Goal: Task Accomplishment & Management: Manage account settings

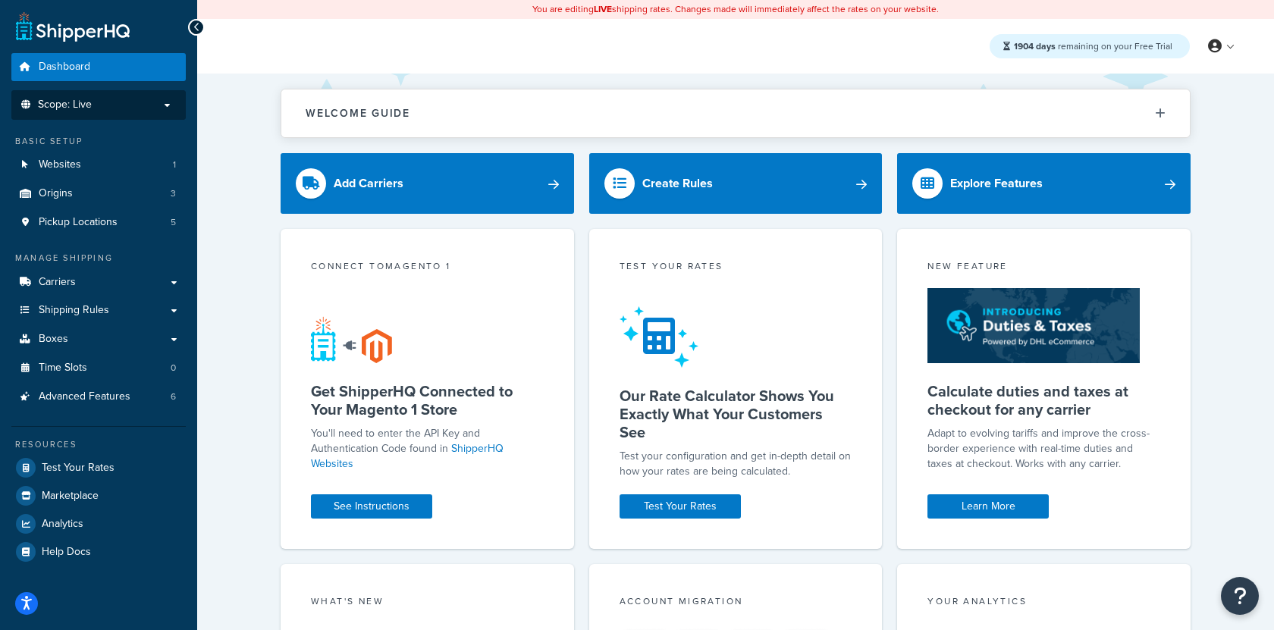
click at [97, 108] on p "Scope: Live" at bounding box center [98, 105] width 161 height 13
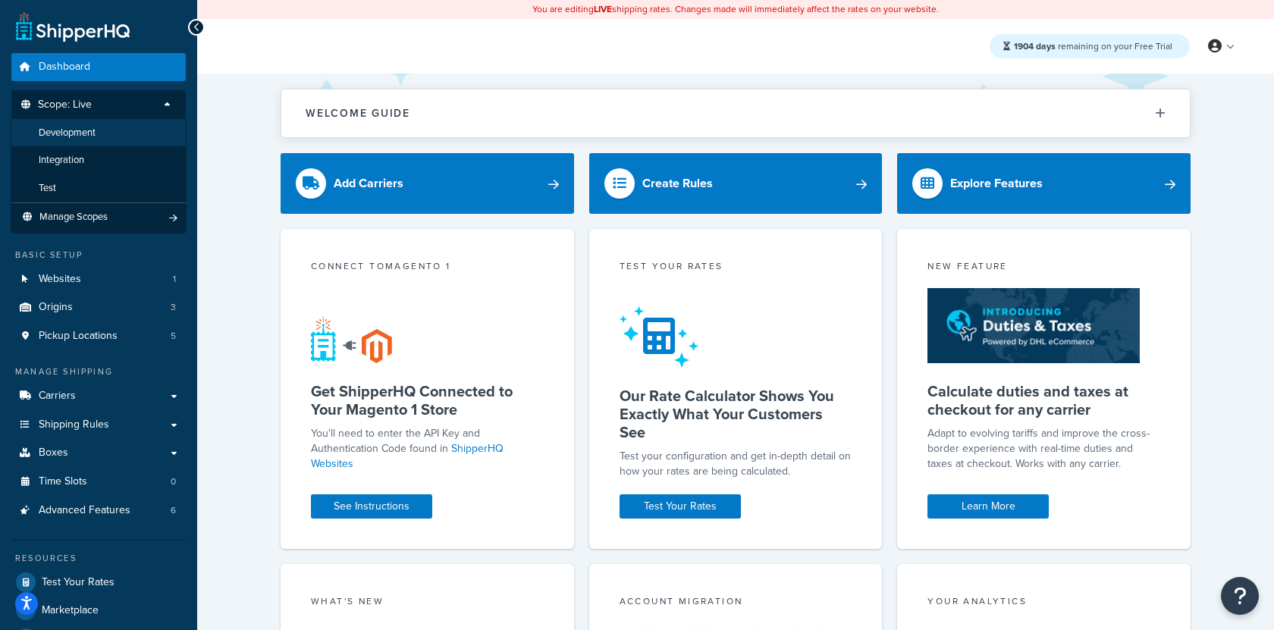
click at [97, 140] on li "Development" at bounding box center [99, 133] width 176 height 28
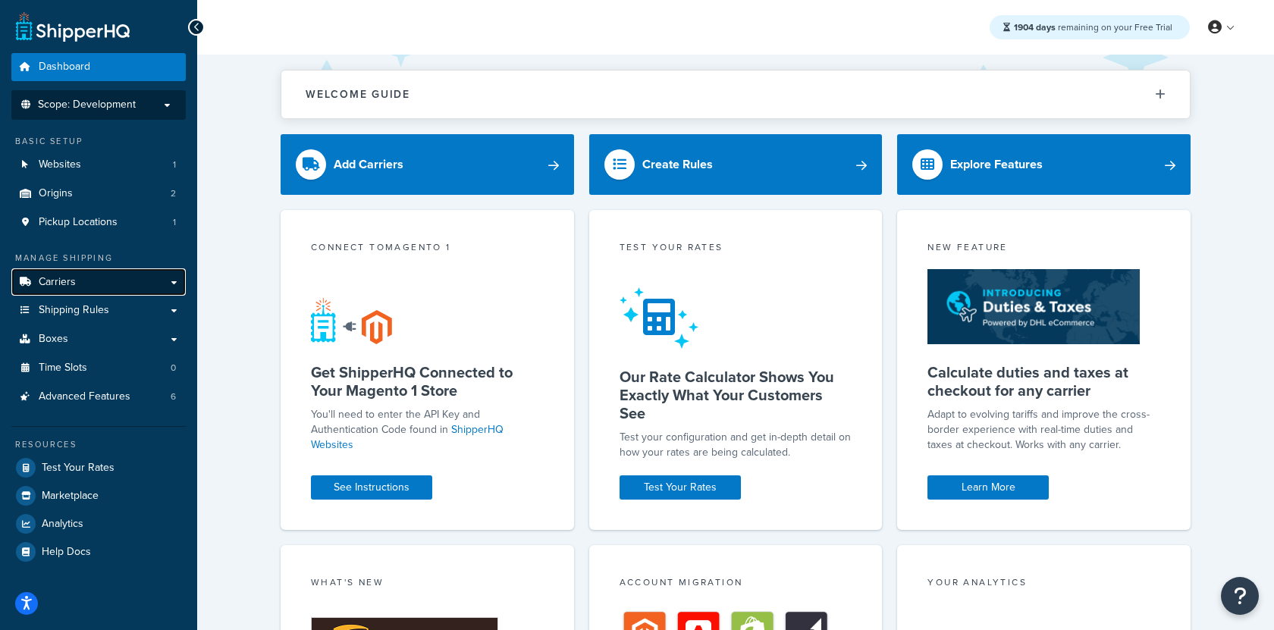
click at [159, 279] on link "Carriers" at bounding box center [98, 283] width 174 height 28
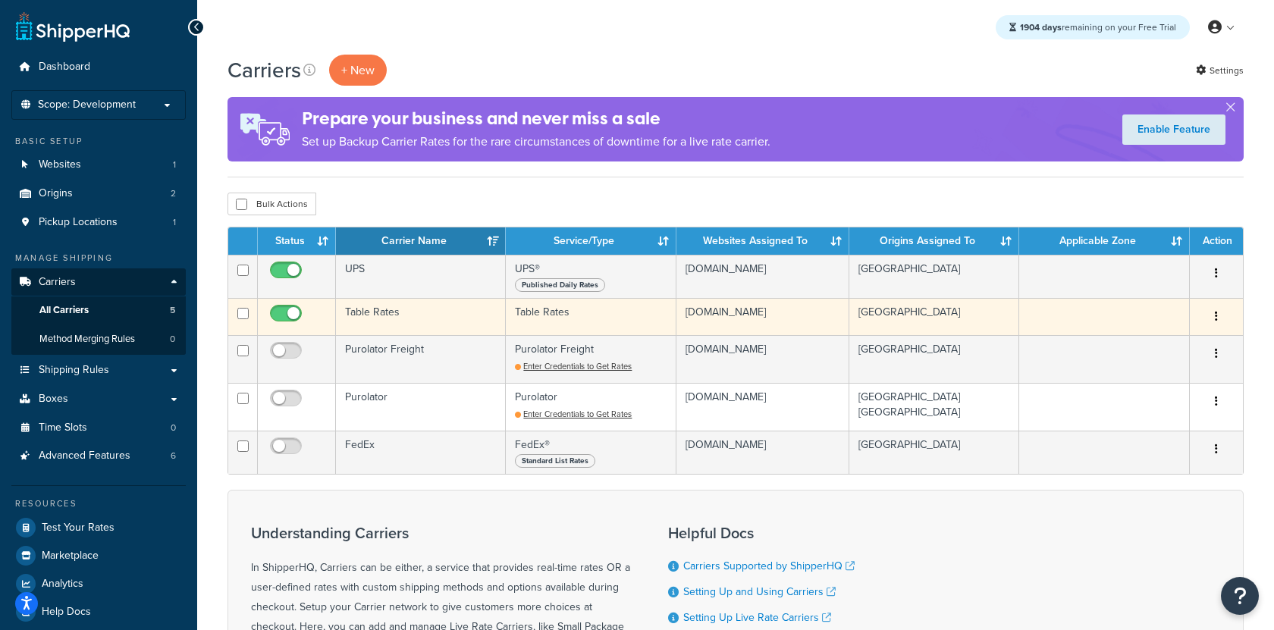
click at [338, 303] on td "Table Rates" at bounding box center [421, 316] width 170 height 37
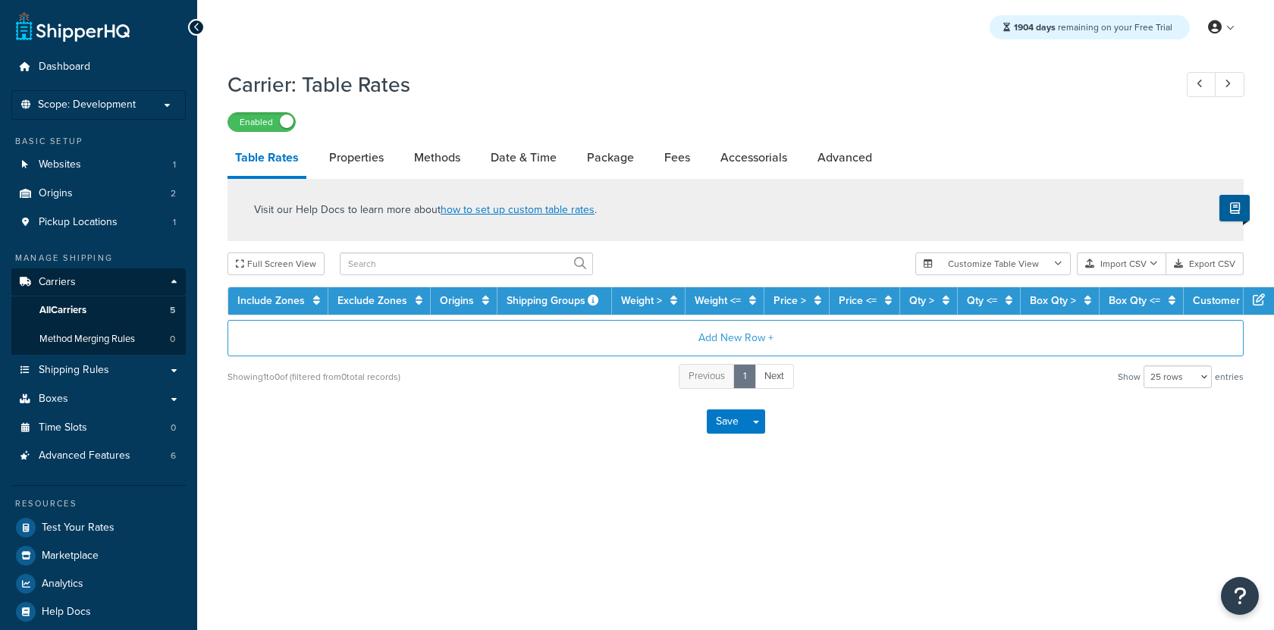
select select "25"
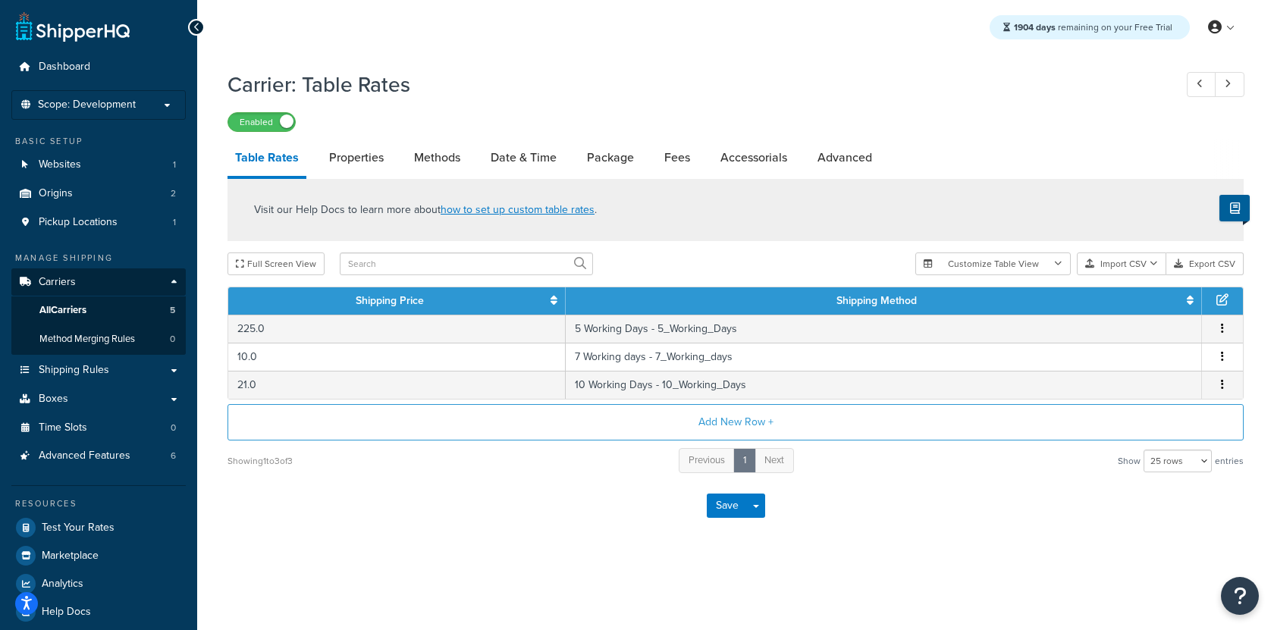
scroll to position [13, 0]
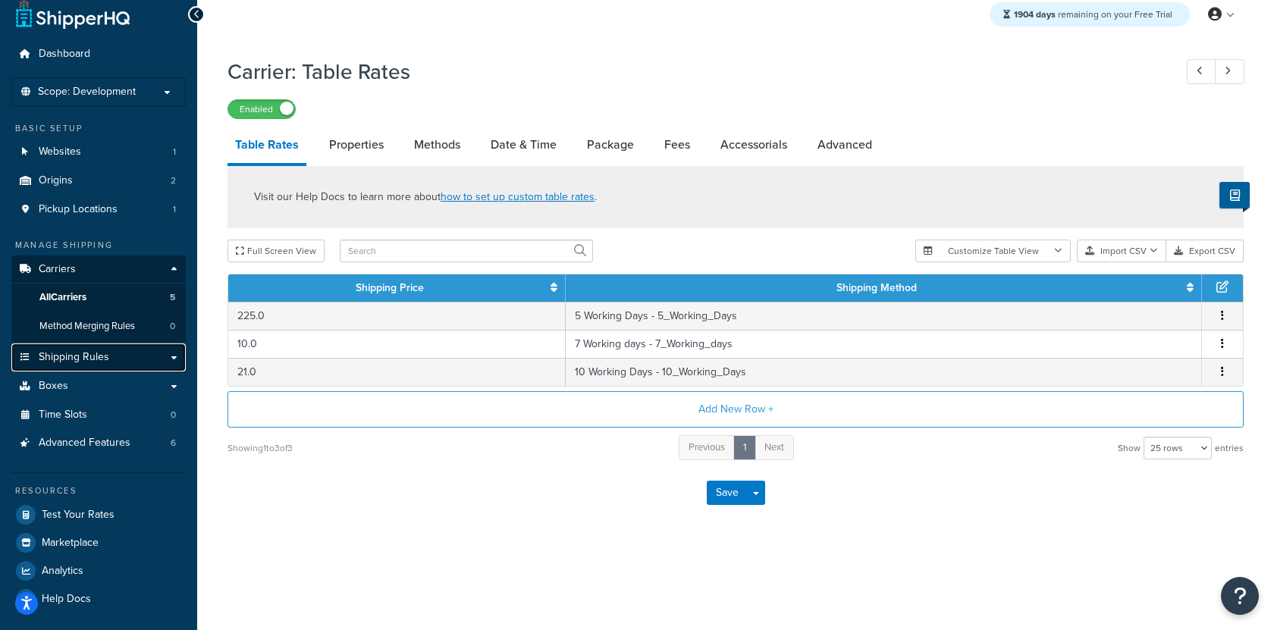
click at [108, 357] on link "Shipping Rules" at bounding box center [98, 358] width 174 height 28
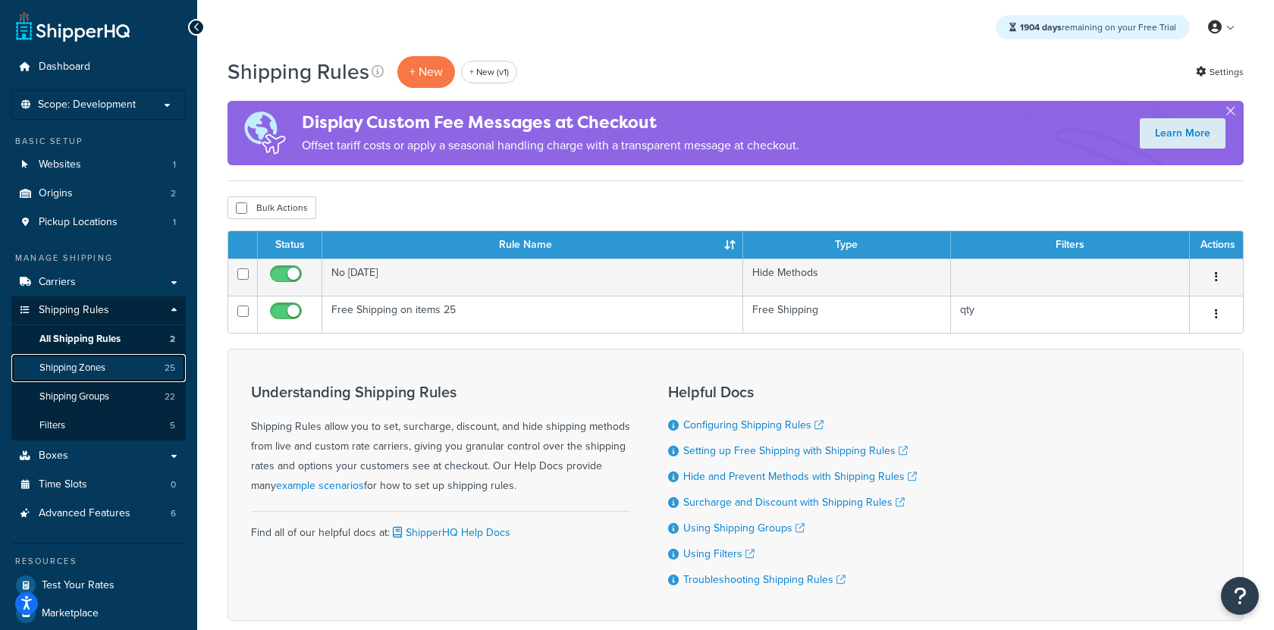
click at [145, 369] on link "Shipping Zones 25" at bounding box center [98, 368] width 174 height 28
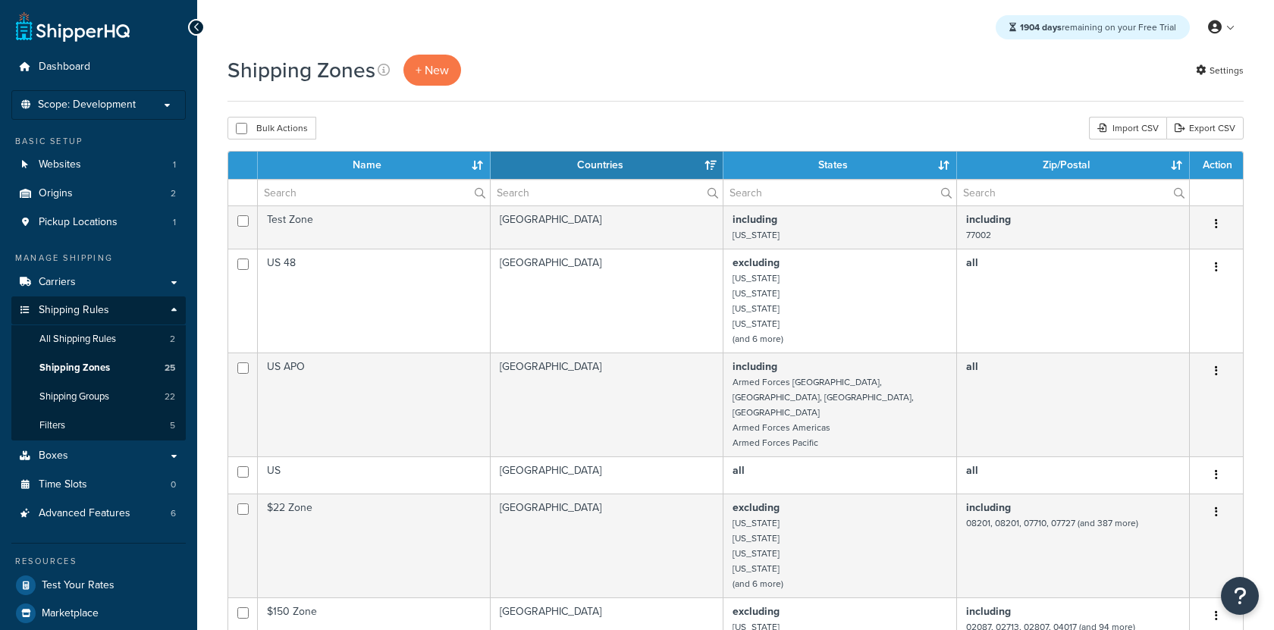
select select "15"
click at [437, 66] on span "+ New" at bounding box center [432, 69] width 33 height 17
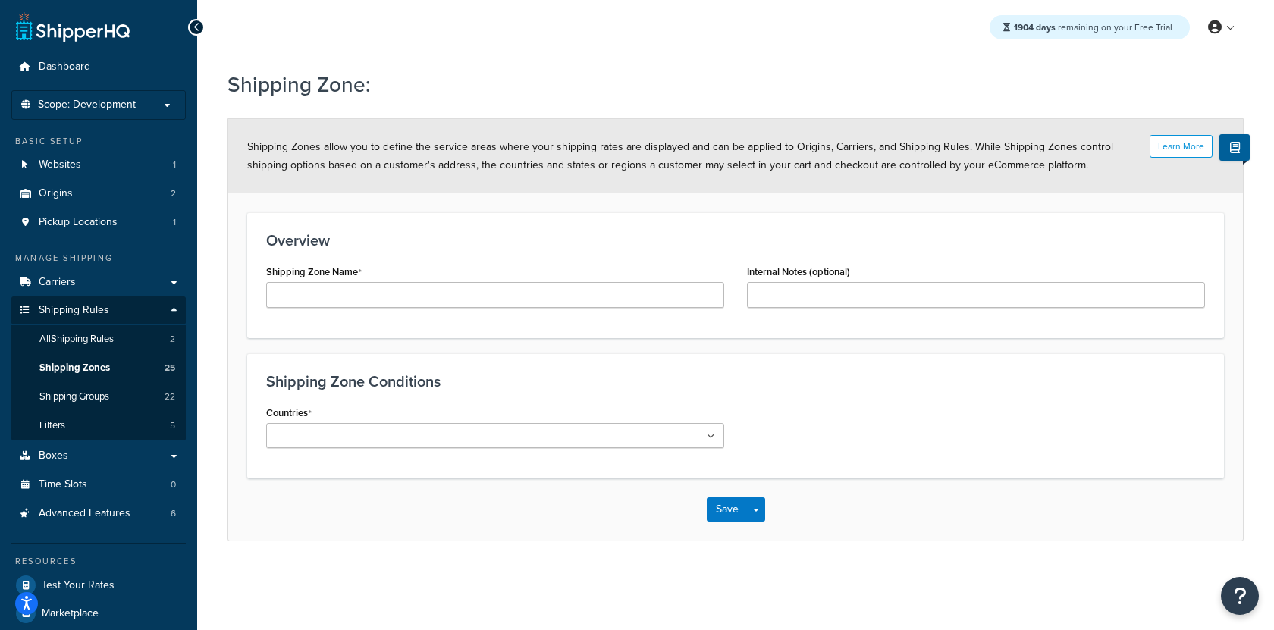
click at [395, 310] on div "Shipping Zone Name" at bounding box center [495, 290] width 481 height 58
click at [398, 300] on input "Shipping Zone Name" at bounding box center [495, 295] width 458 height 26
type input "p"
type input "port"
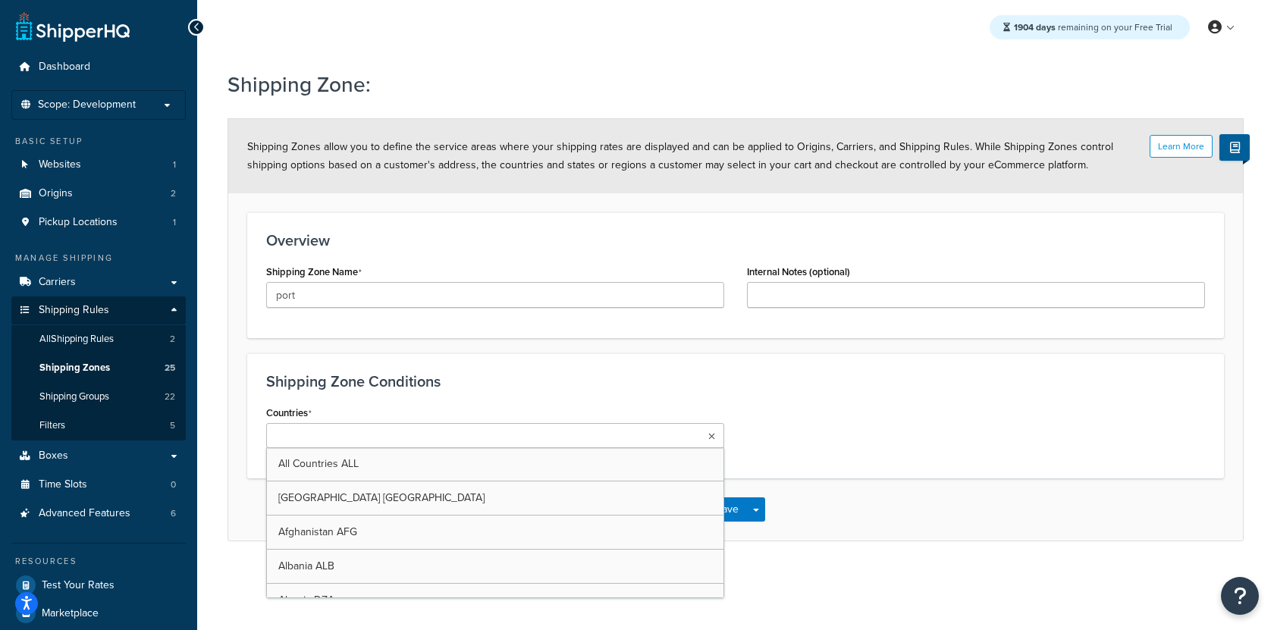
click at [410, 435] on ul at bounding box center [495, 435] width 458 height 25
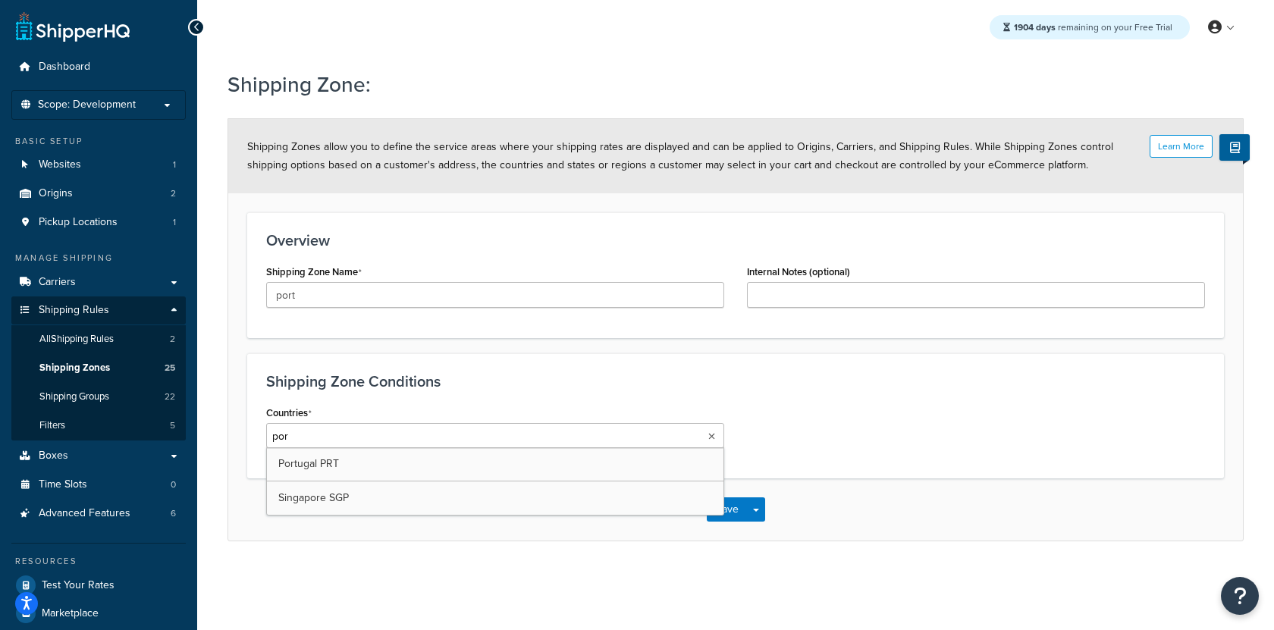
type input "port"
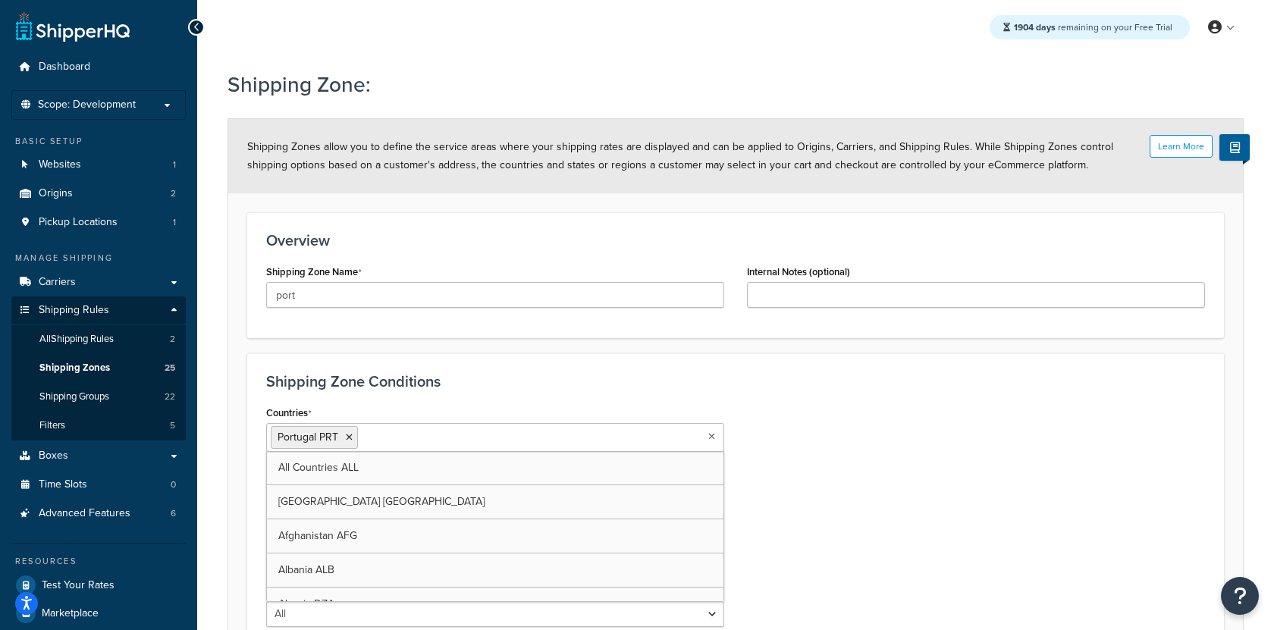
click at [904, 487] on div "Countries Portugal PRT All Countries ALL United States USA Afghanistan AFG Alba…" at bounding box center [736, 520] width 962 height 237
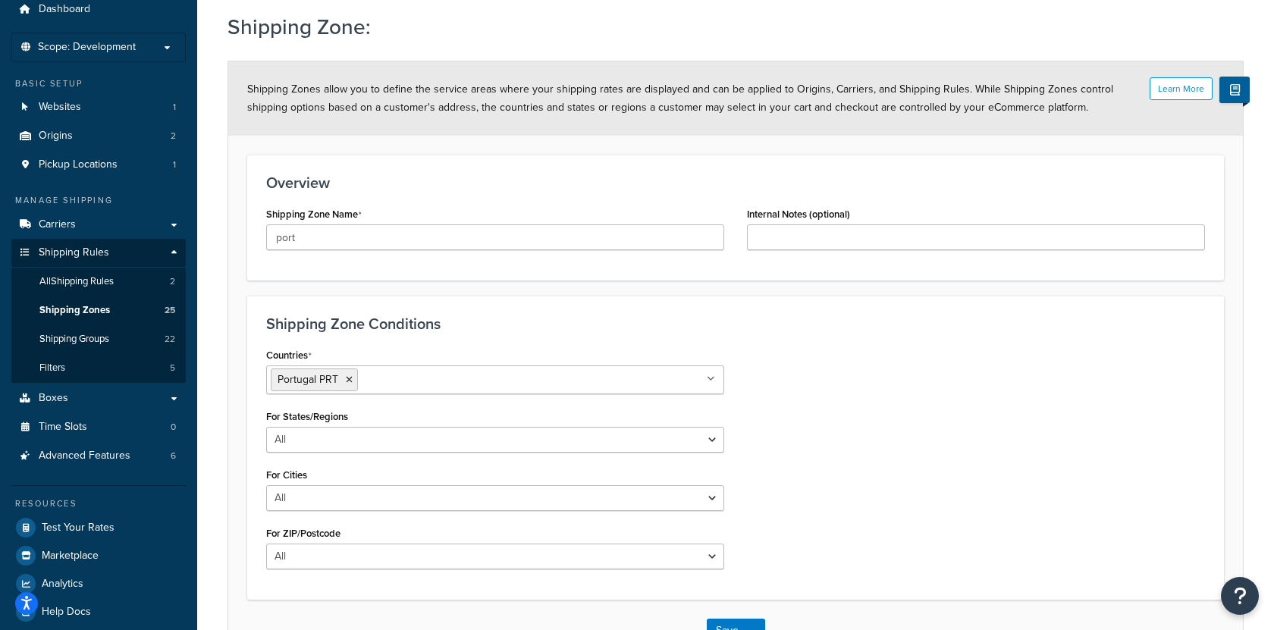
scroll to position [163, 0]
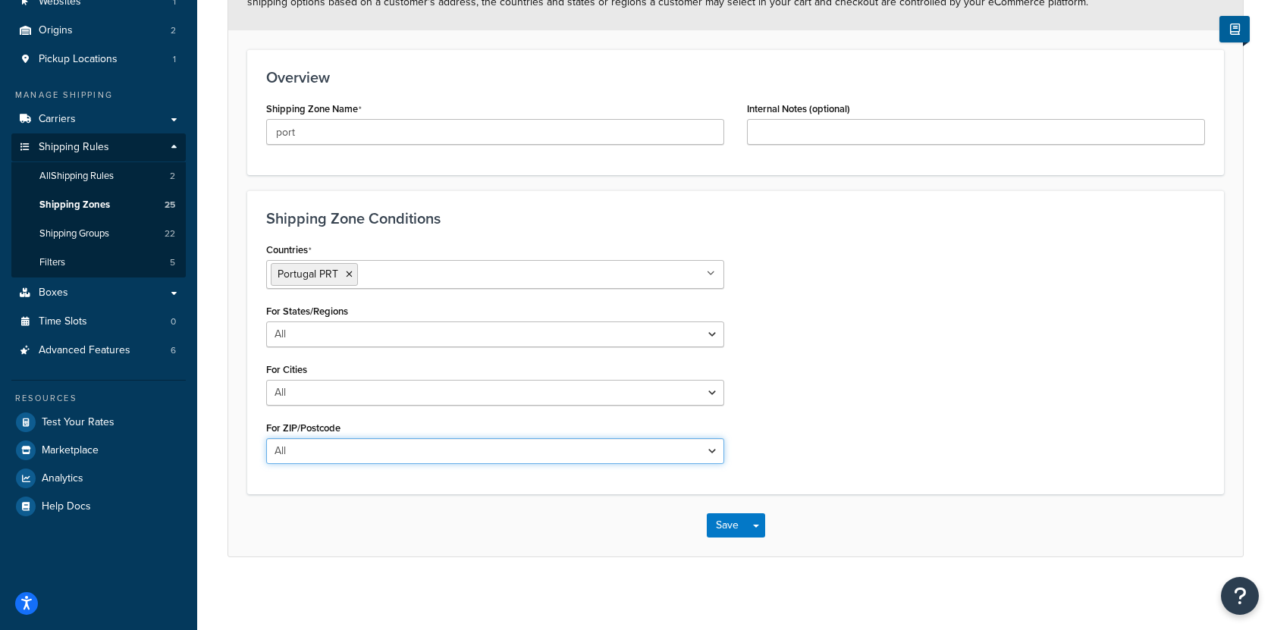
click at [451, 444] on select "All Including Excluding" at bounding box center [495, 451] width 458 height 26
select select "including"
click at [266, 438] on select "All Including Excluding" at bounding box center [495, 451] width 458 height 26
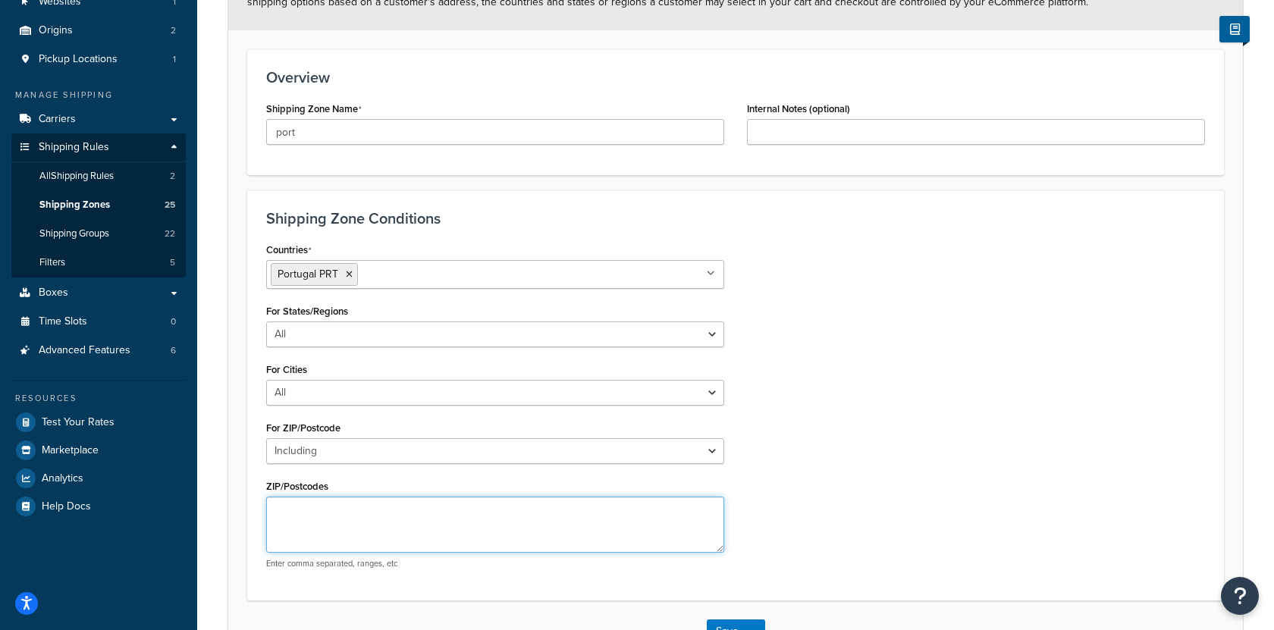
click at [396, 530] on textarea "ZIP/Postcodes" at bounding box center [495, 525] width 458 height 56
type textarea "5"
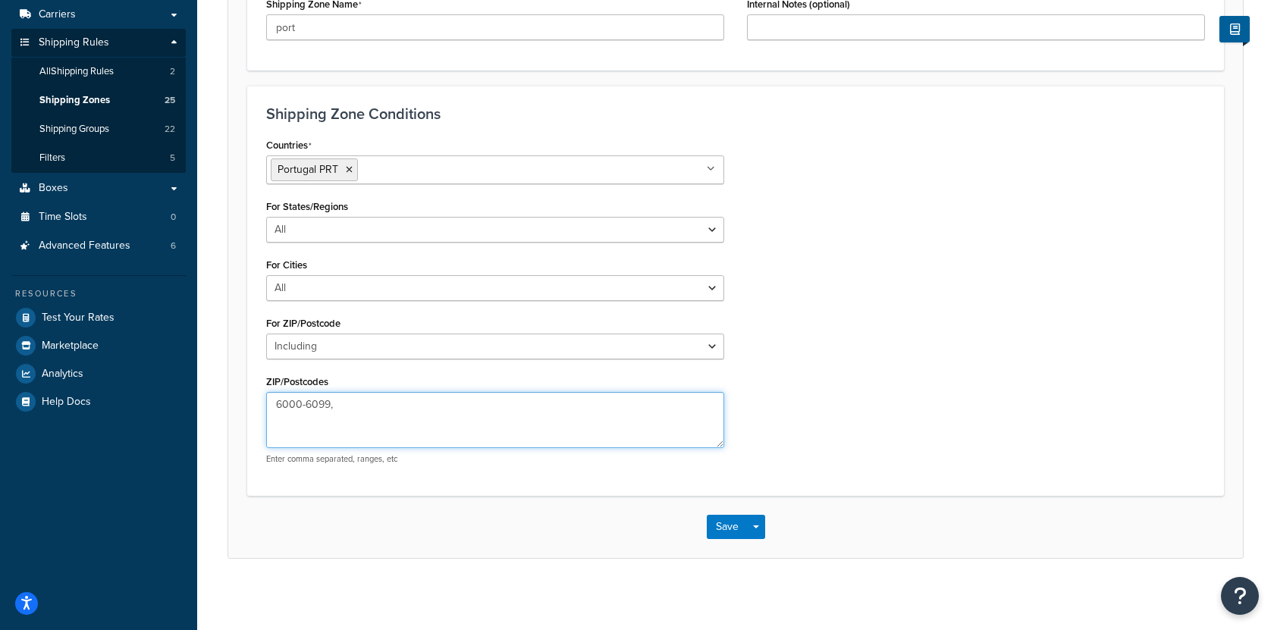
type textarea "6000-6099,"
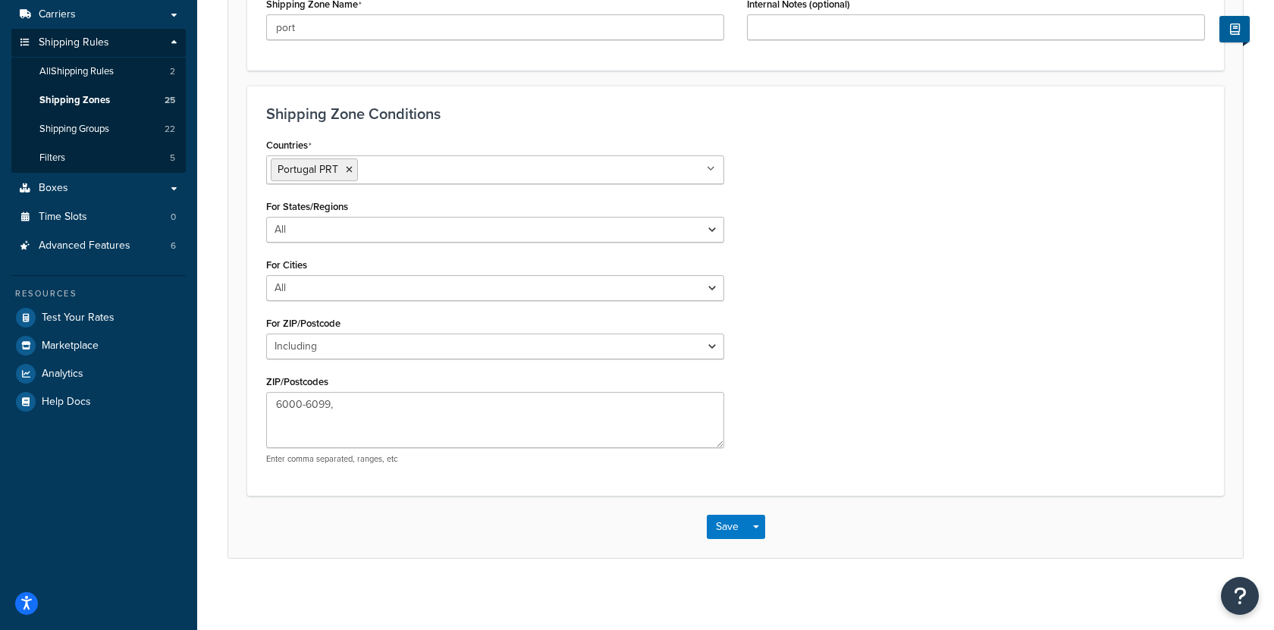
click at [765, 524] on div "Save Save Dropdown Save and Edit Save and Duplicate Save and Create New" at bounding box center [735, 527] width 1015 height 62
click at [762, 524] on button "Save Dropdown" at bounding box center [756, 527] width 18 height 24
click at [762, 550] on button "Save and Edit" at bounding box center [780, 555] width 146 height 32
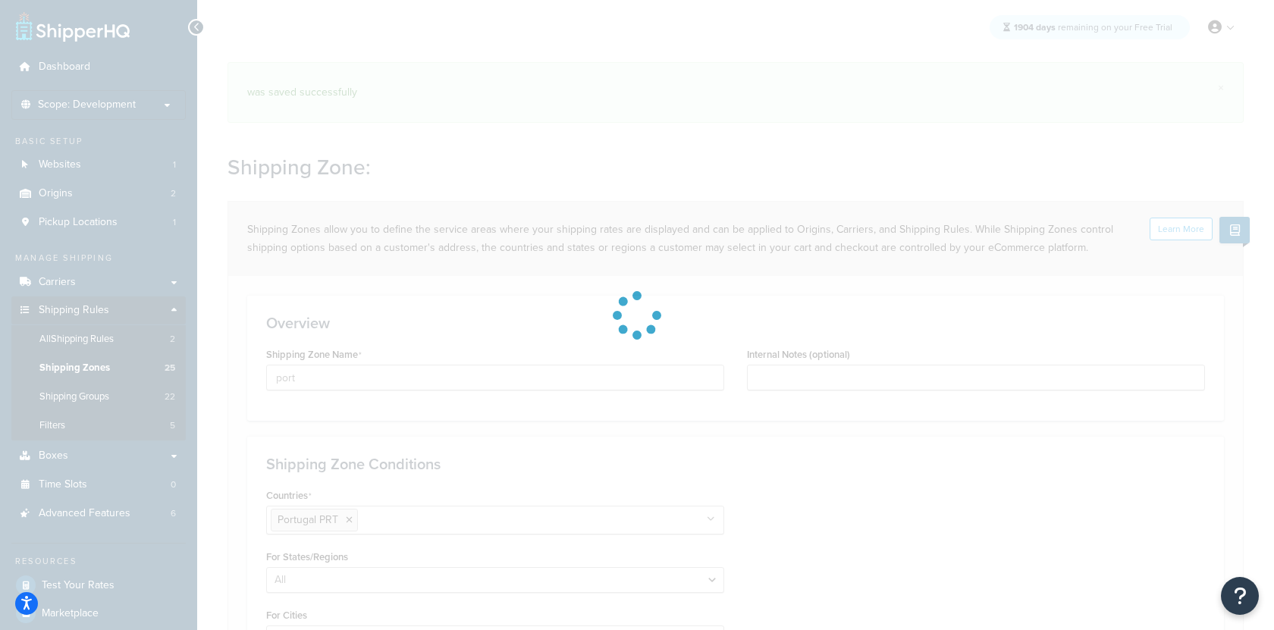
select select "including"
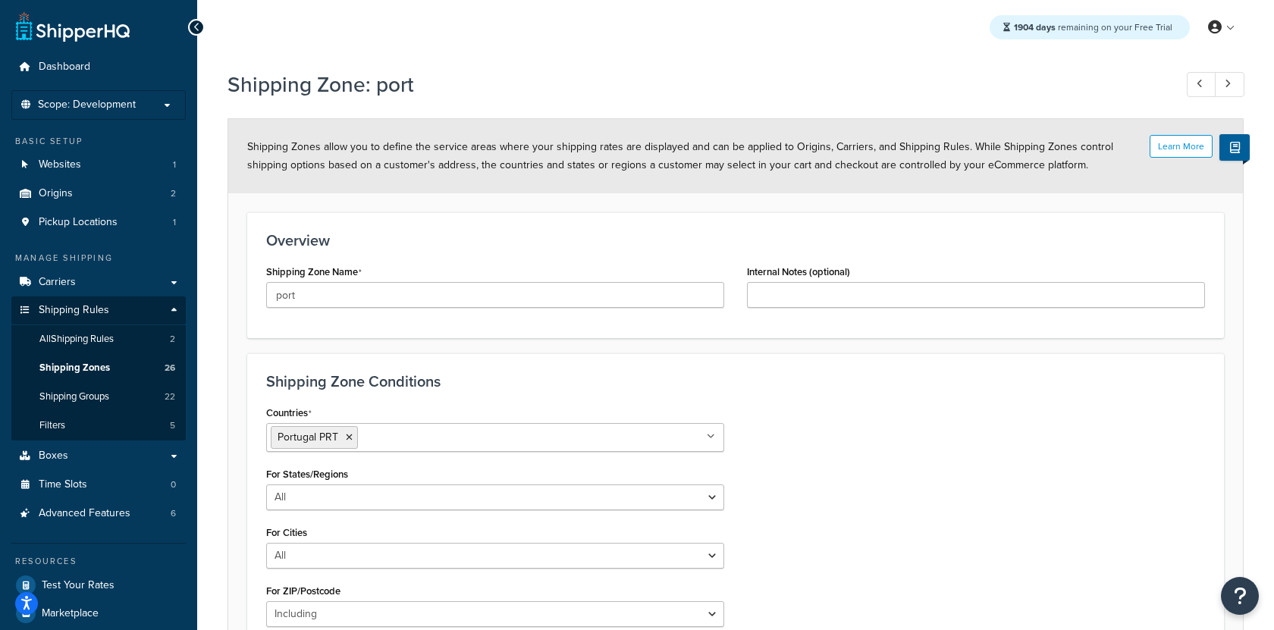
click at [130, 568] on div "Resources Test Your Rates Marketplace Analytics Help Docs" at bounding box center [98, 613] width 174 height 140
click at [130, 581] on link "Test Your Rates" at bounding box center [98, 585] width 174 height 27
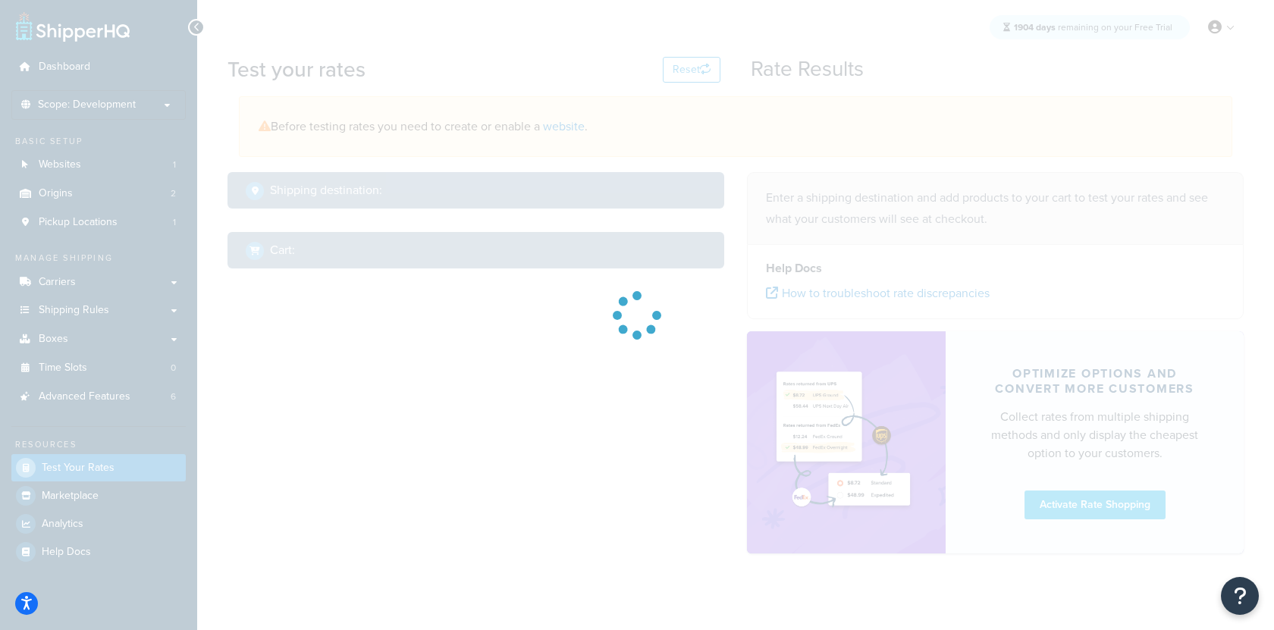
select select "TX"
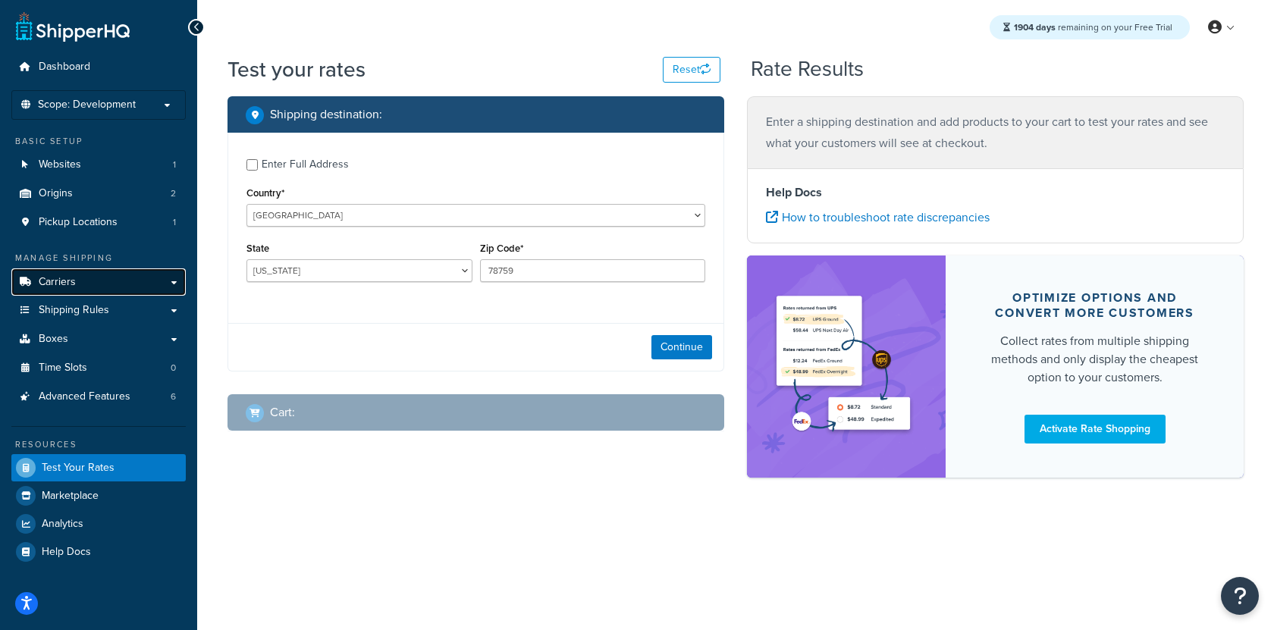
click at [155, 284] on link "Carriers" at bounding box center [98, 283] width 174 height 28
click at [391, 221] on select "United States United Kingdom Afghanistan Åland Islands Albania Algeria American…" at bounding box center [476, 215] width 459 height 23
select select "PT"
click at [247, 204] on select "United States United Kingdom Afghanistan Åland Islands Albania Algeria American…" at bounding box center [476, 215] width 459 height 23
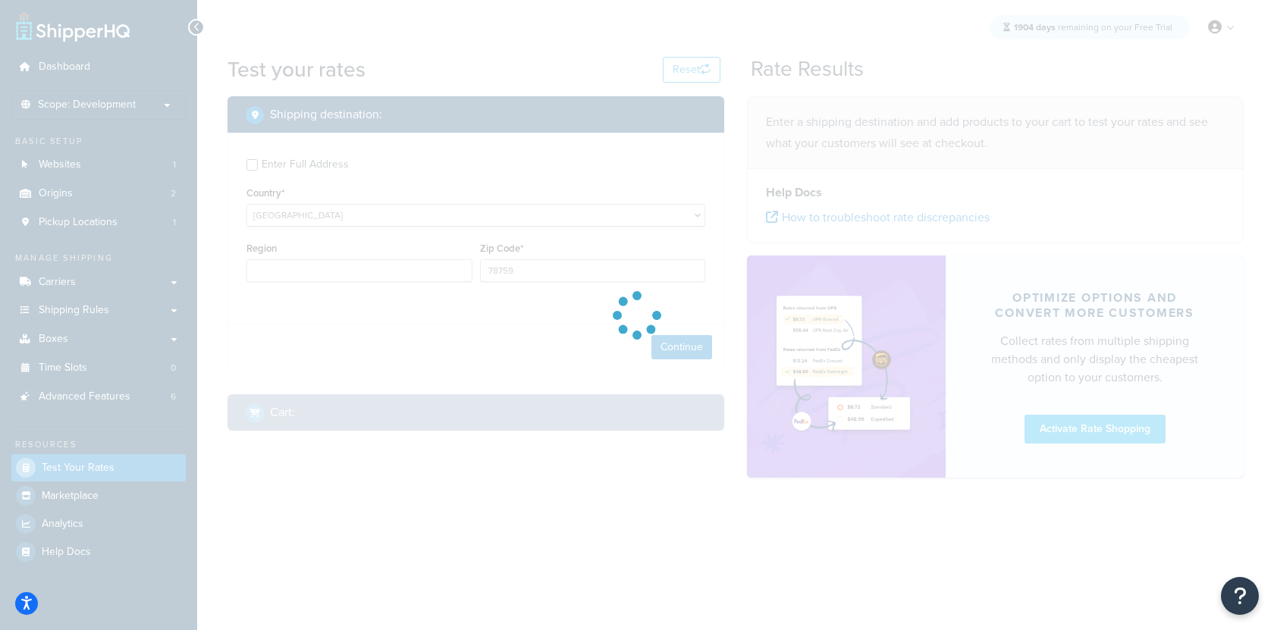
click at [526, 267] on div at bounding box center [637, 315] width 1274 height 630
type input "TX"
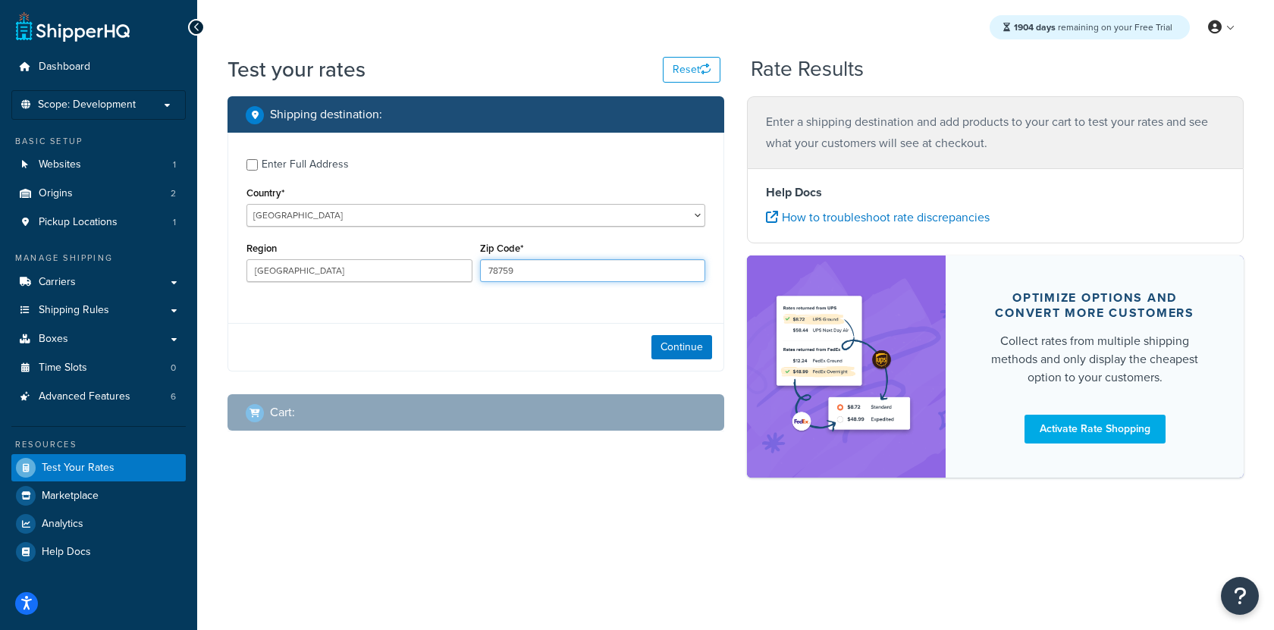
click at [526, 267] on input "78759" at bounding box center [593, 270] width 226 height 23
click at [526, 267] on input "787590" at bounding box center [593, 270] width 226 height 23
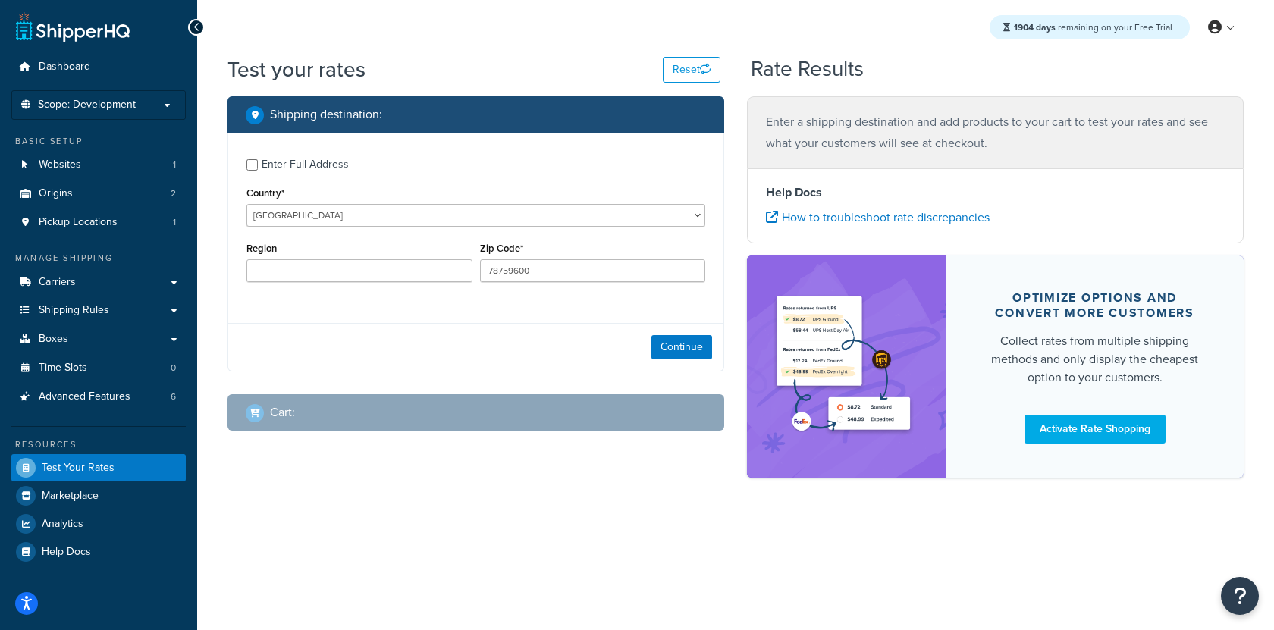
click at [526, 245] on div "Zip Code* 78759600" at bounding box center [593, 260] width 226 height 44
click at [525, 269] on input "78759600" at bounding box center [593, 270] width 226 height 23
drag, startPoint x: 533, startPoint y: 269, endPoint x: 404, endPoint y: 264, distance: 129.8
click at [404, 264] on div "Region Zip Code* 78759600" at bounding box center [476, 265] width 467 height 55
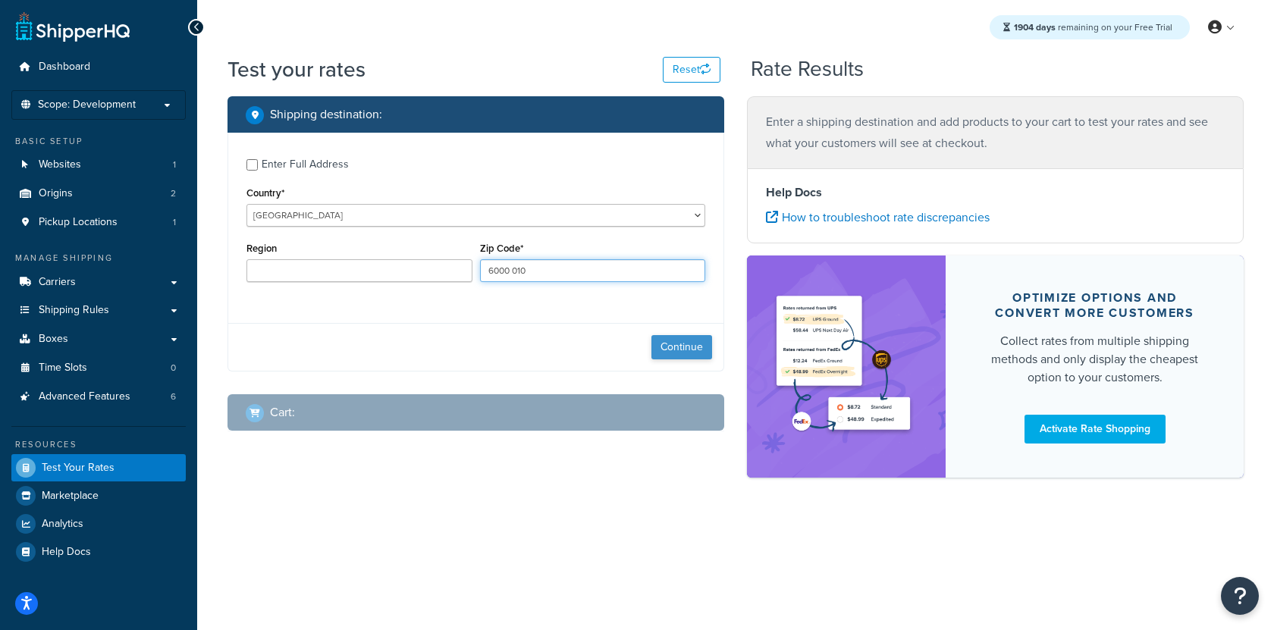
type input "6000 010"
click at [660, 345] on button "Continue" at bounding box center [682, 347] width 61 height 24
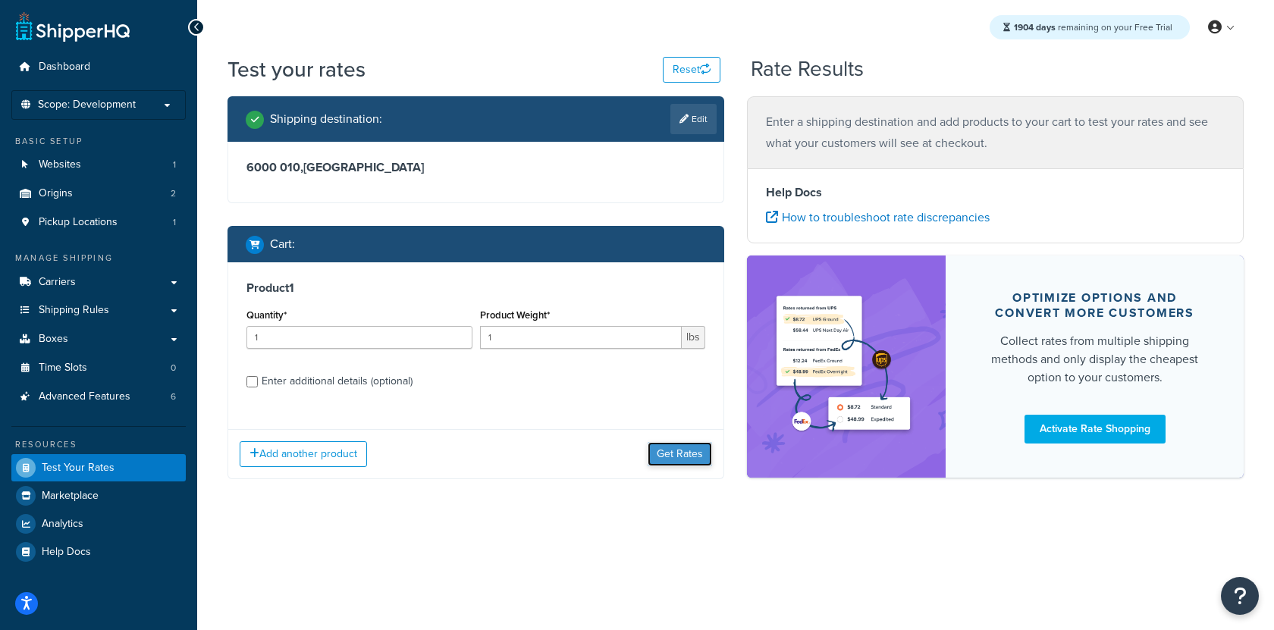
click at [704, 458] on button "Get Rates" at bounding box center [680, 454] width 64 height 24
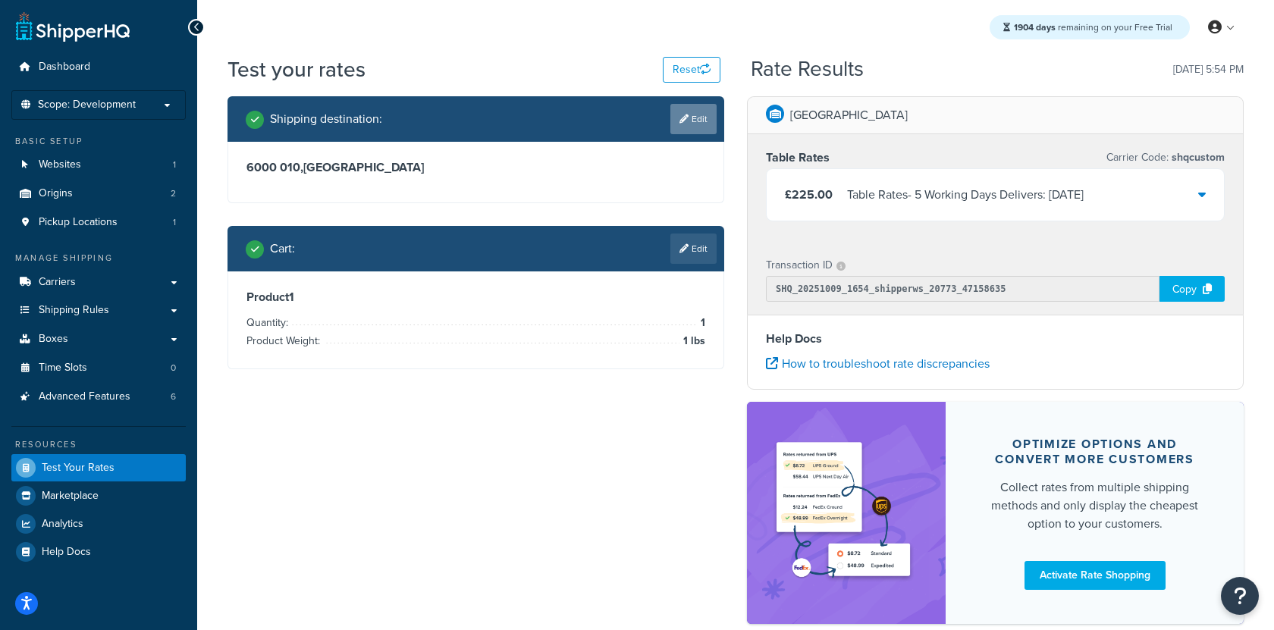
click at [697, 128] on link "Edit" at bounding box center [694, 119] width 46 height 30
select select "PT"
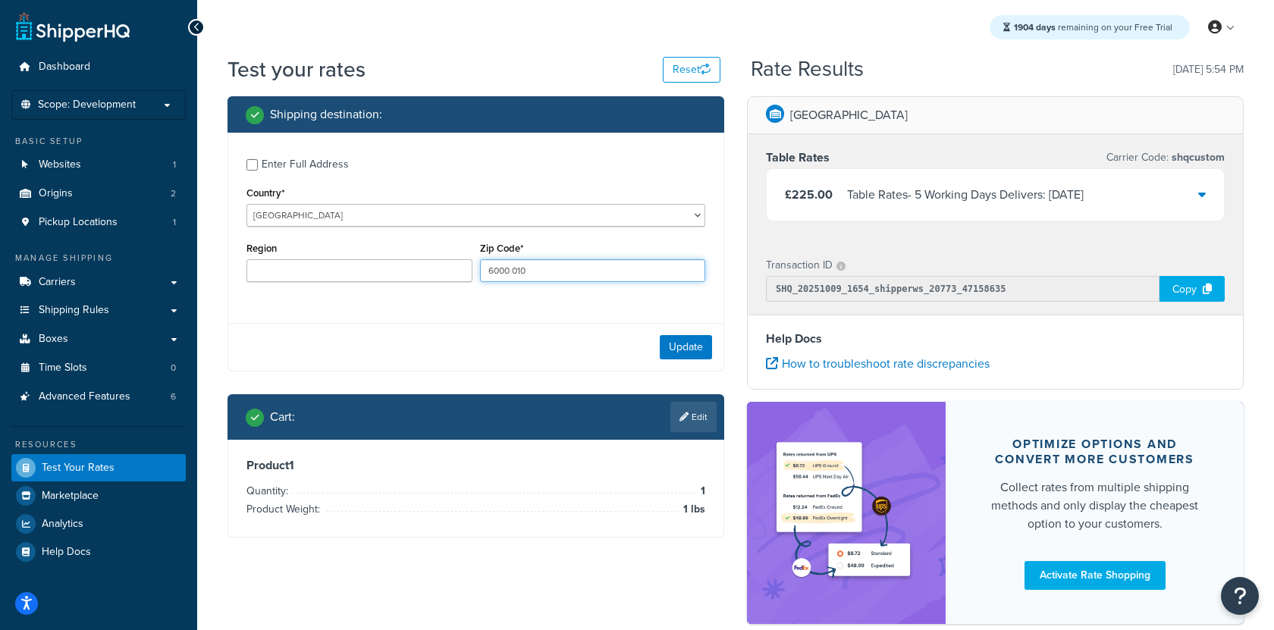
click at [533, 277] on input "6000 010" at bounding box center [593, 270] width 226 height 23
type input "6000-010"
click at [693, 352] on button "Update" at bounding box center [686, 347] width 52 height 24
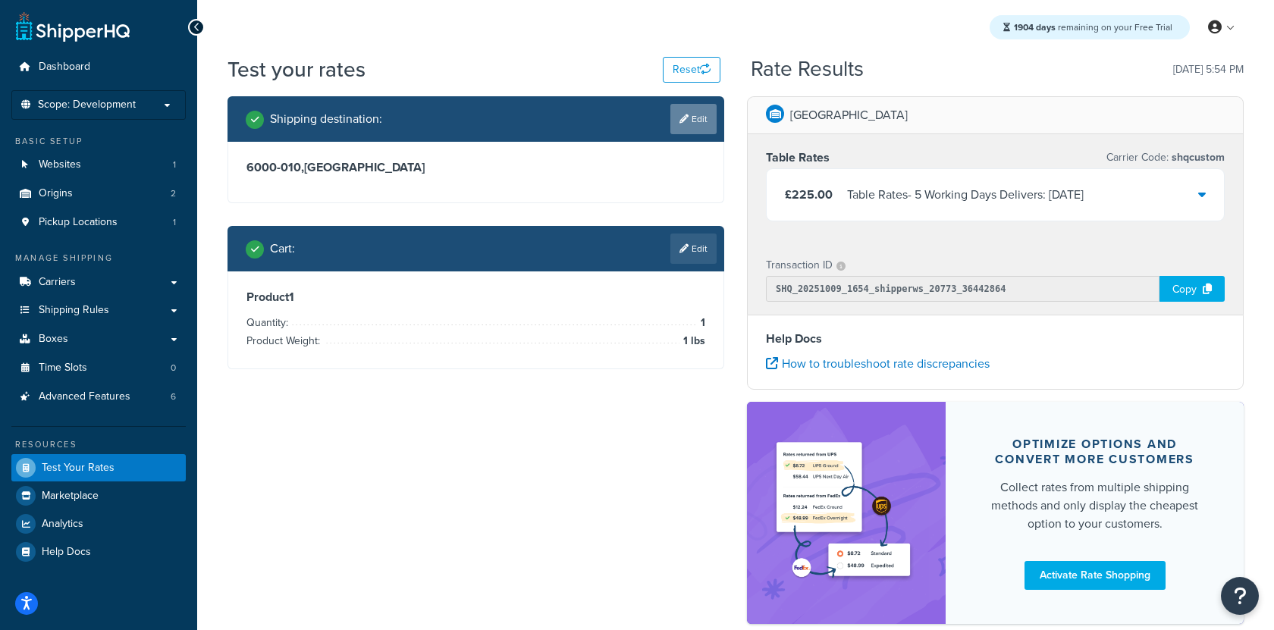
click at [715, 125] on link "Edit" at bounding box center [694, 119] width 46 height 30
select select "PT"
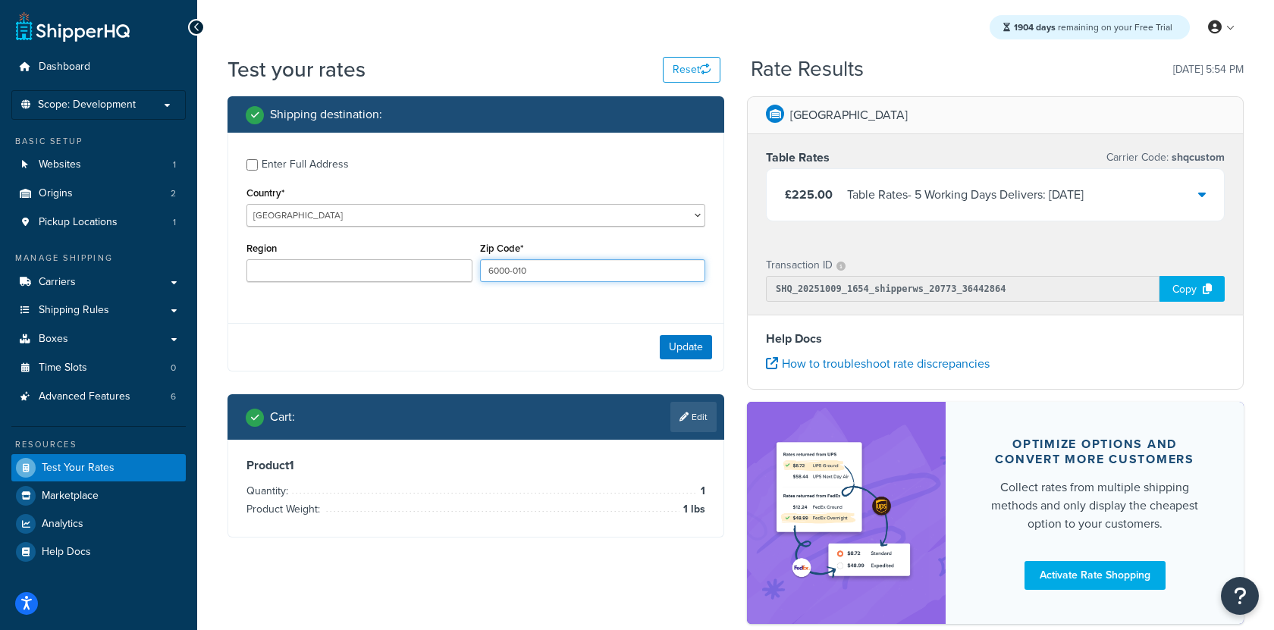
click at [558, 273] on input "6000-010" at bounding box center [593, 270] width 226 height 23
type input "600"
click at [706, 352] on button "Update" at bounding box center [686, 347] width 52 height 24
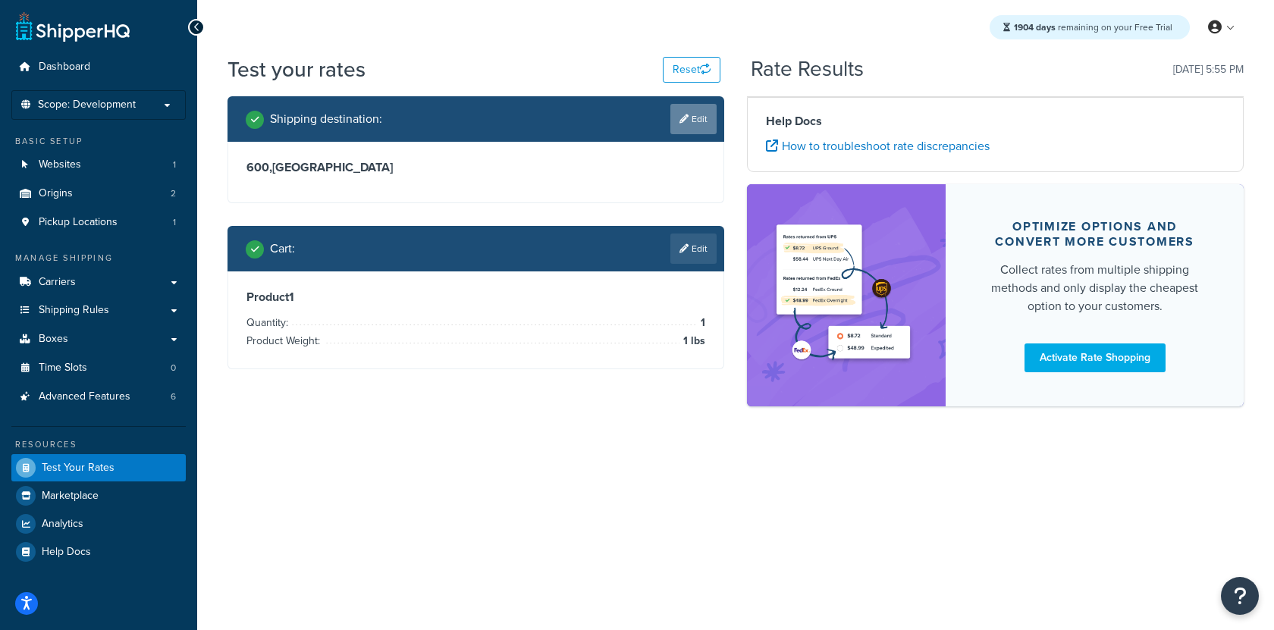
click at [706, 121] on link "Edit" at bounding box center [694, 119] width 46 height 30
select select "PT"
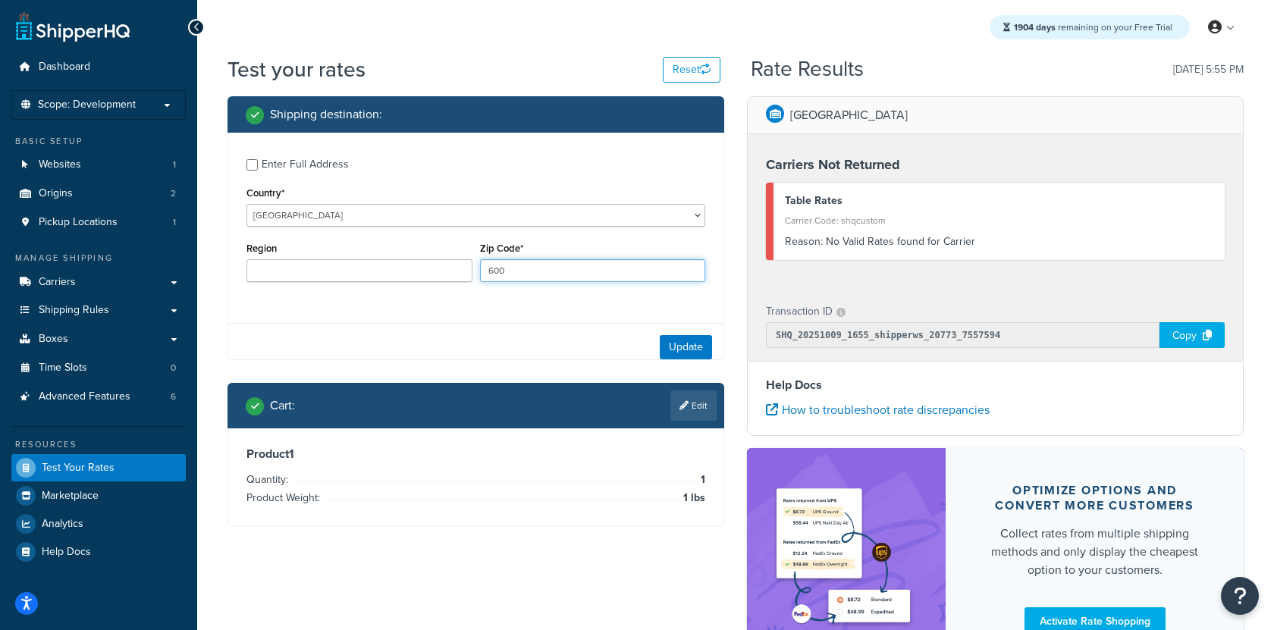
click at [537, 272] on input "600" at bounding box center [593, 270] width 226 height 23
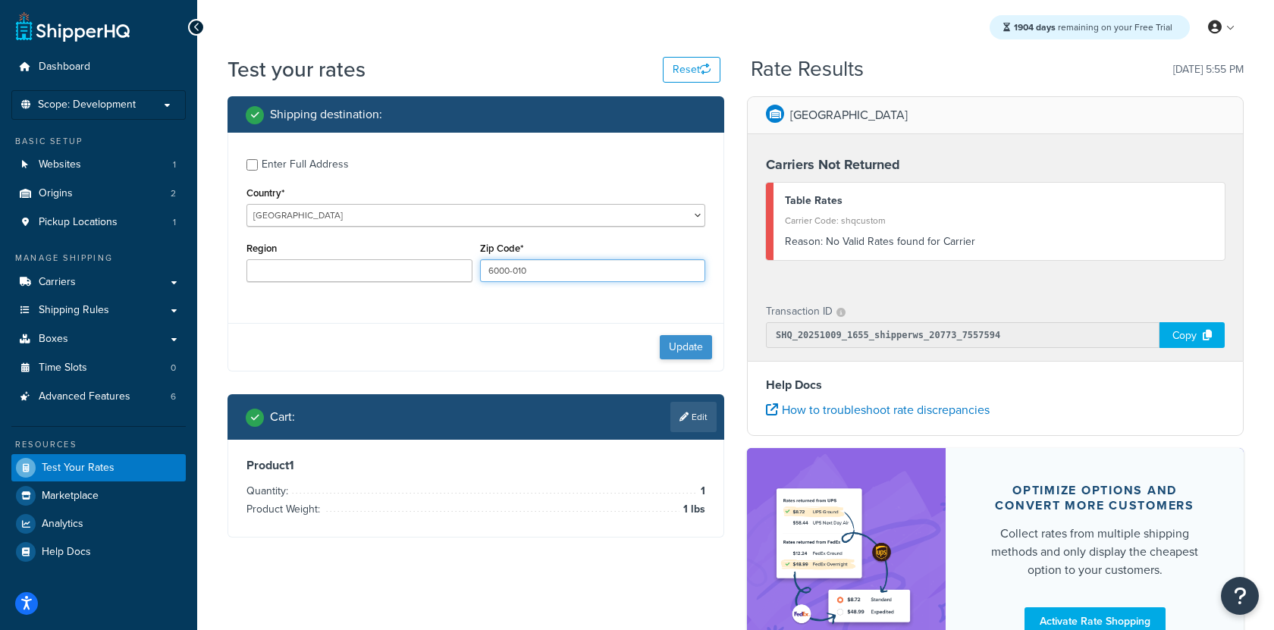
type input "6000-010"
click at [687, 355] on button "Update" at bounding box center [686, 347] width 52 height 24
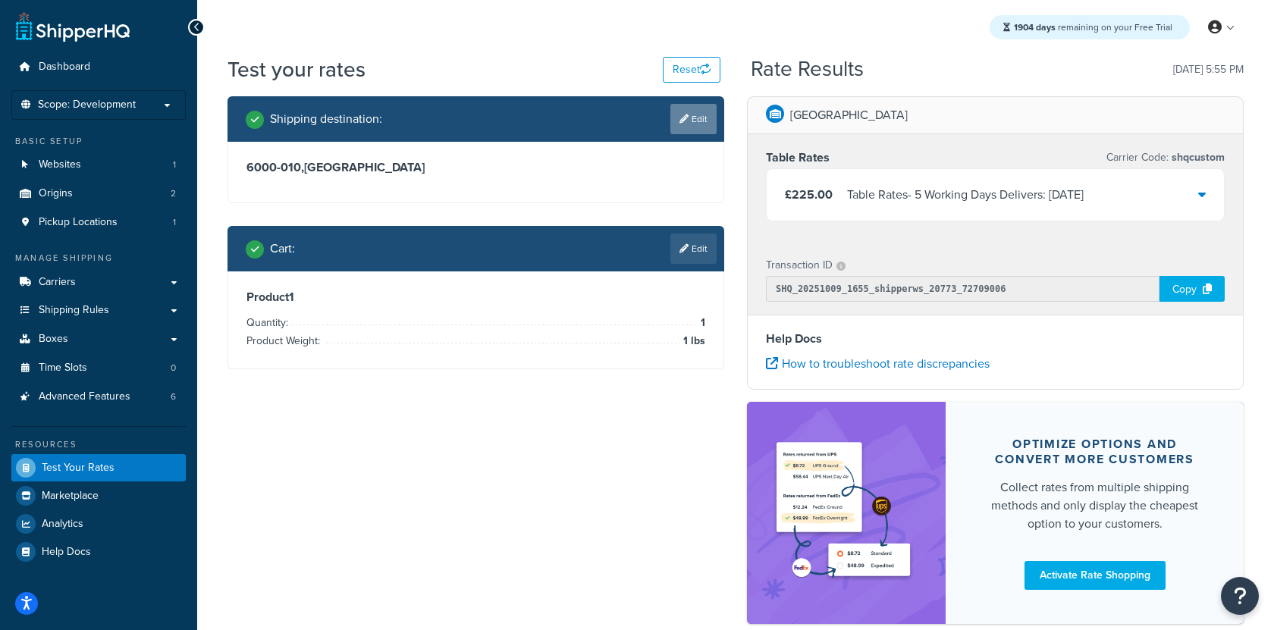
click at [706, 118] on link "Edit" at bounding box center [694, 119] width 46 height 30
select select "PT"
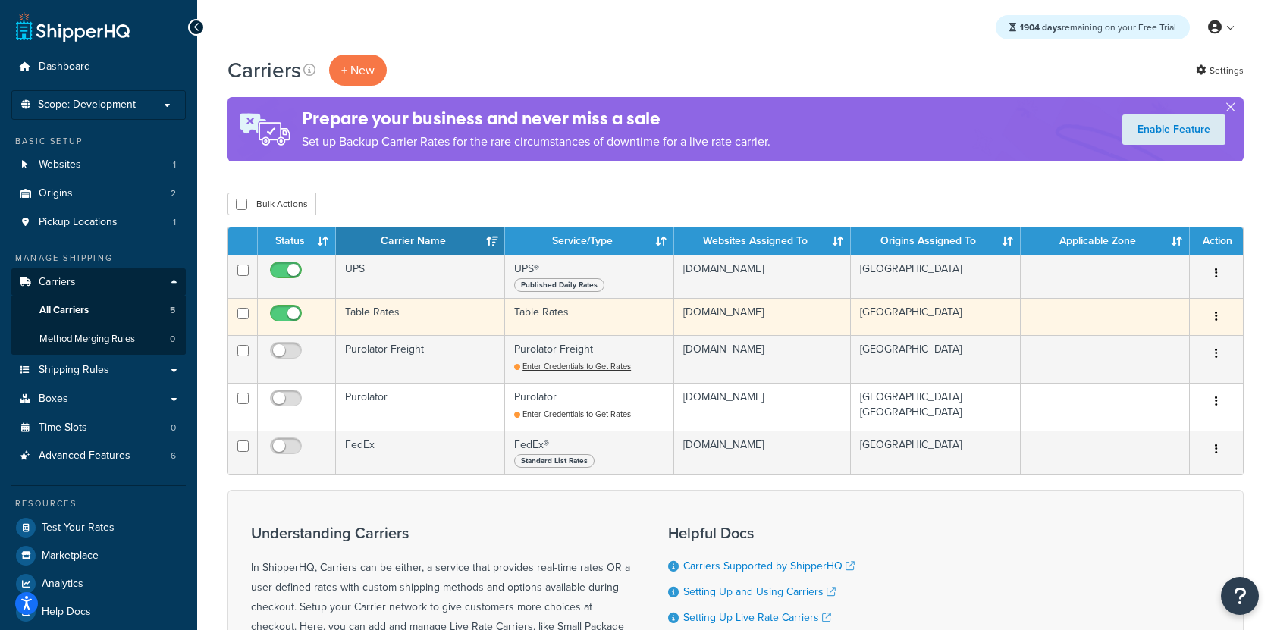
click at [424, 326] on td "Table Rates" at bounding box center [420, 316] width 169 height 37
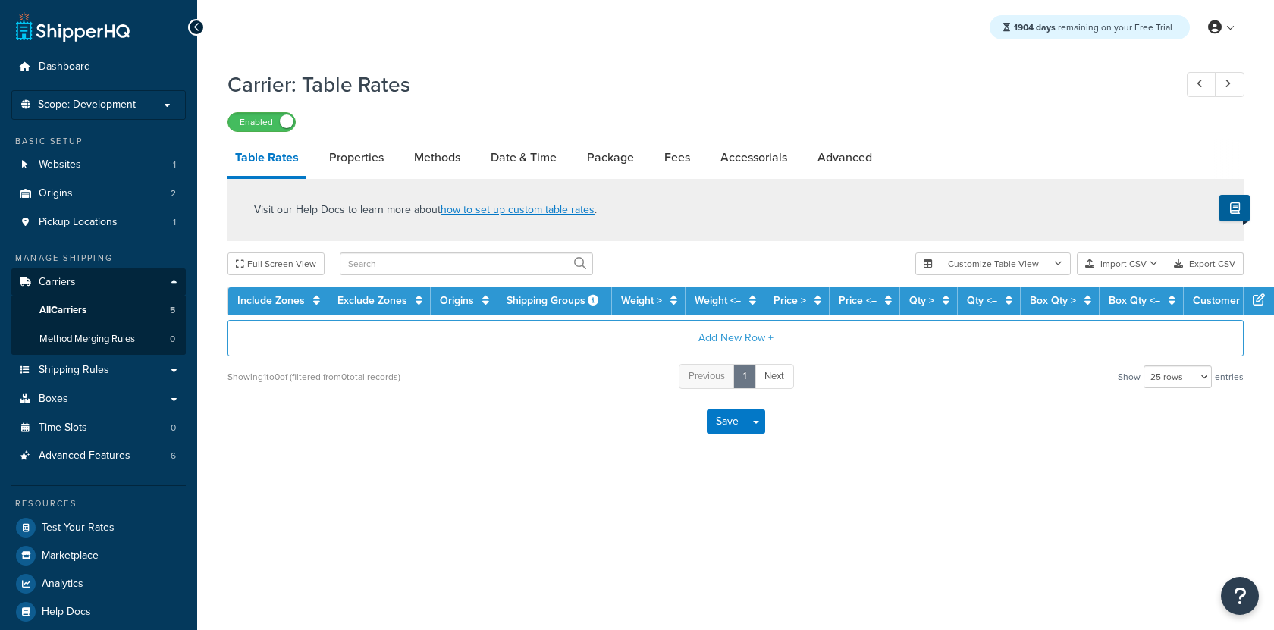
select select "25"
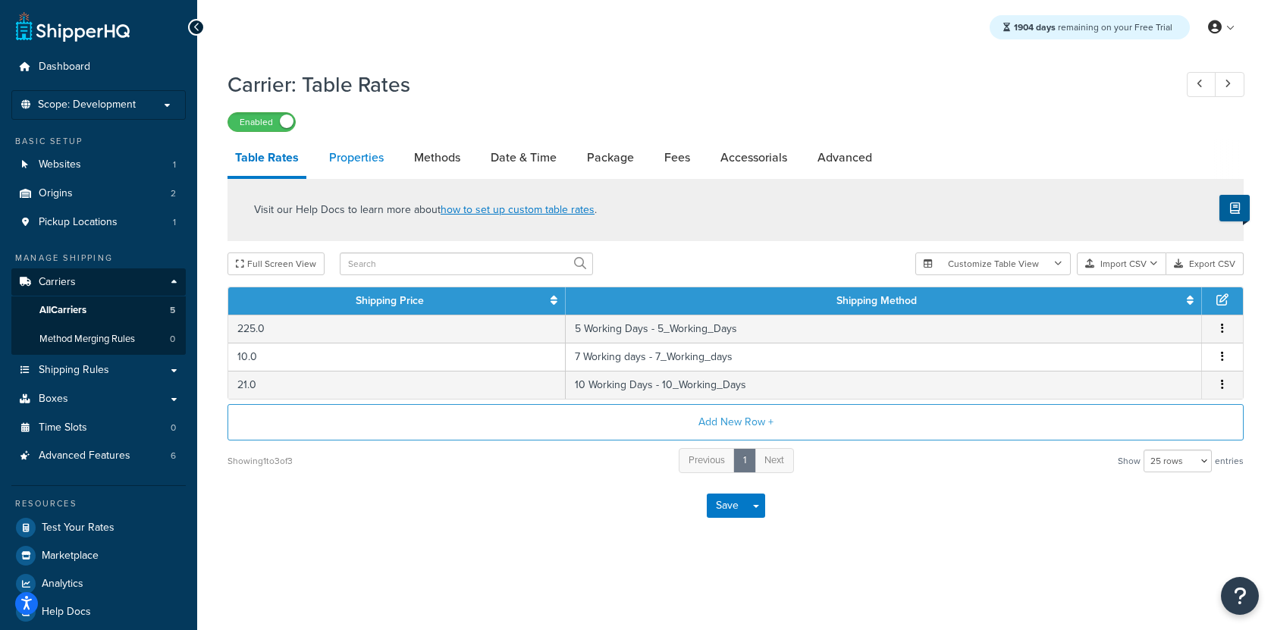
click at [354, 162] on link "Properties" at bounding box center [357, 158] width 70 height 36
select select "PERITEM"
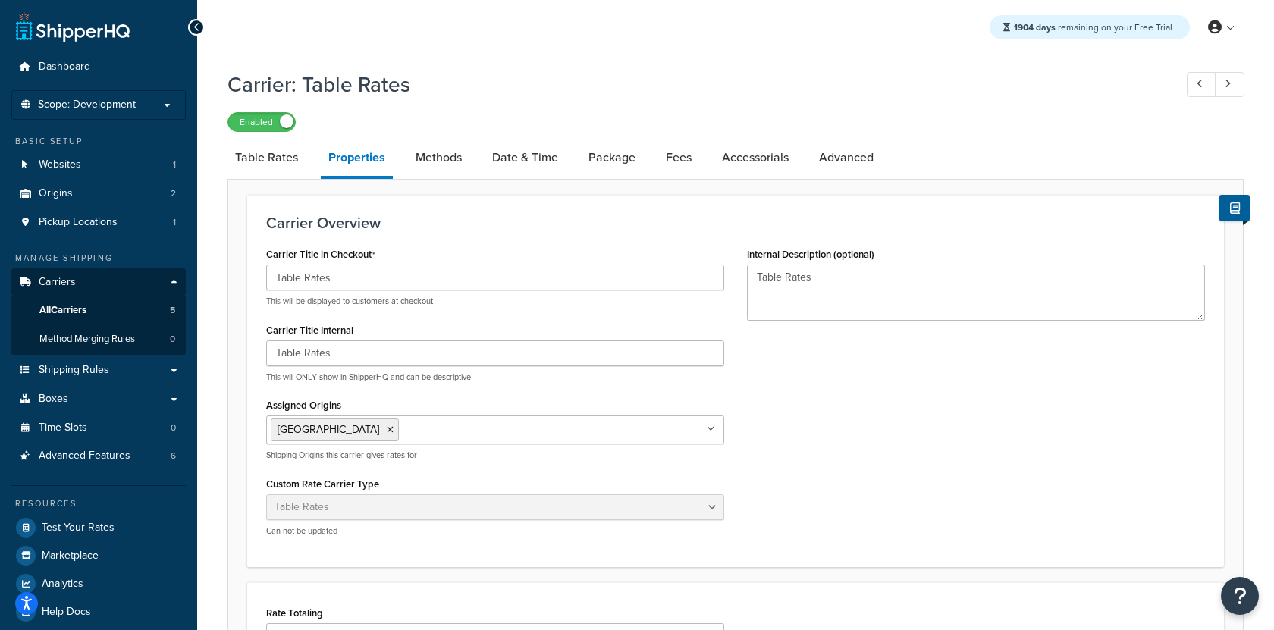
scroll to position [370, 0]
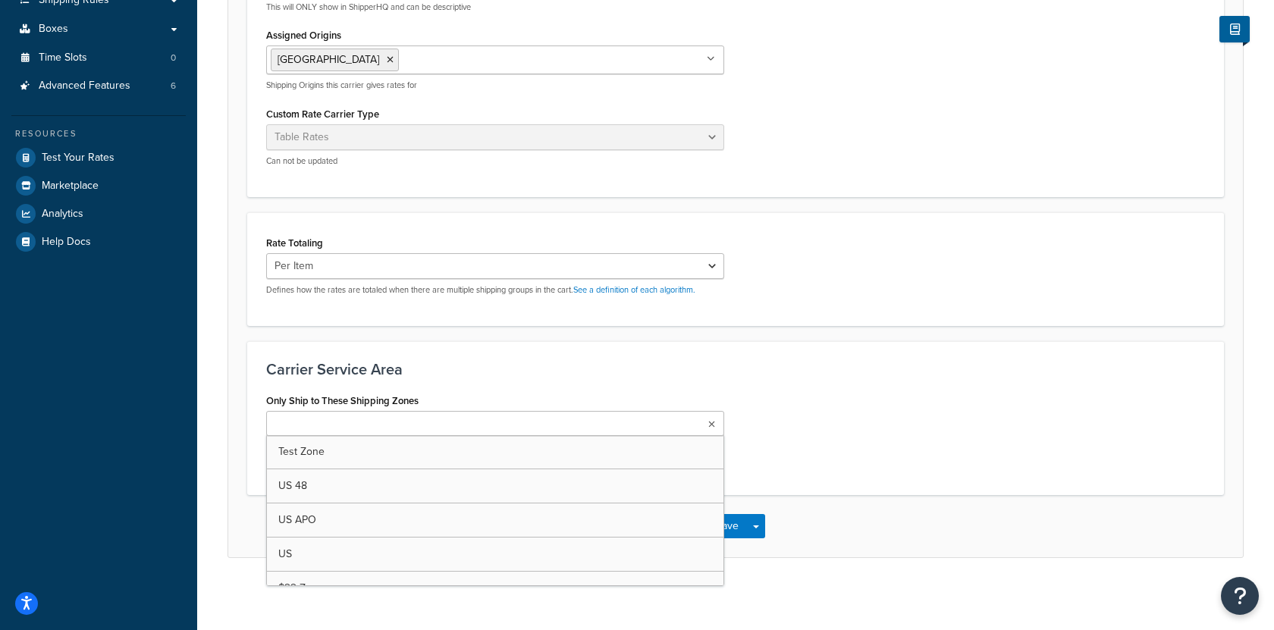
click at [425, 427] on ul at bounding box center [495, 423] width 458 height 25
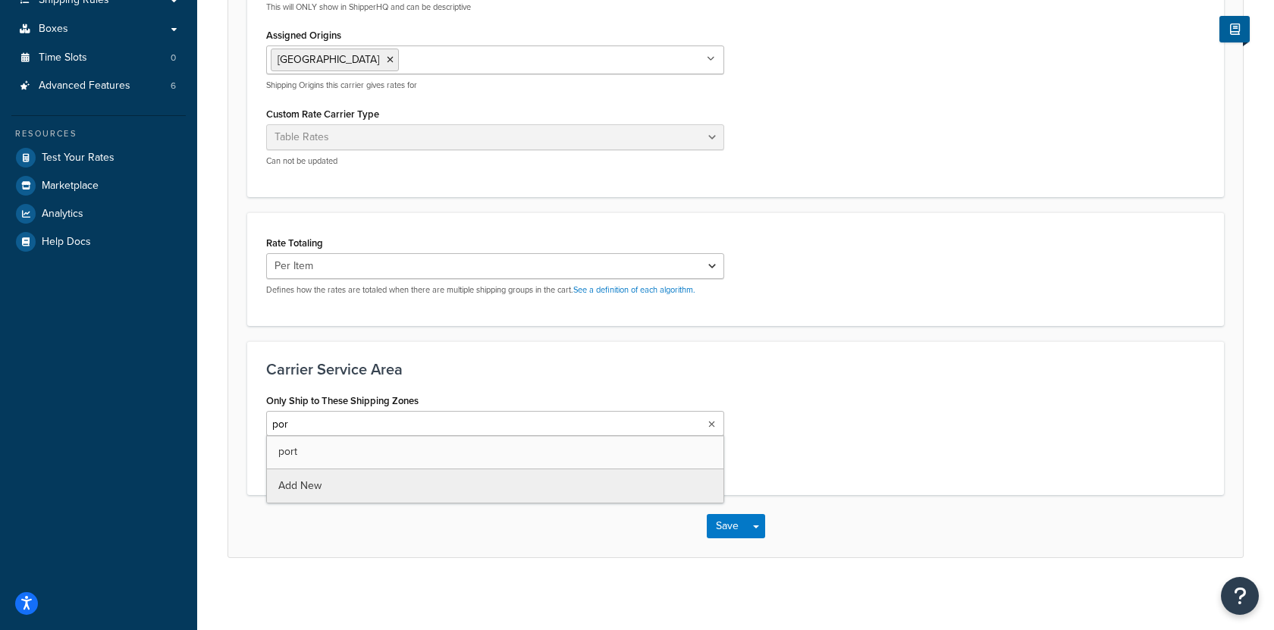
type input "port"
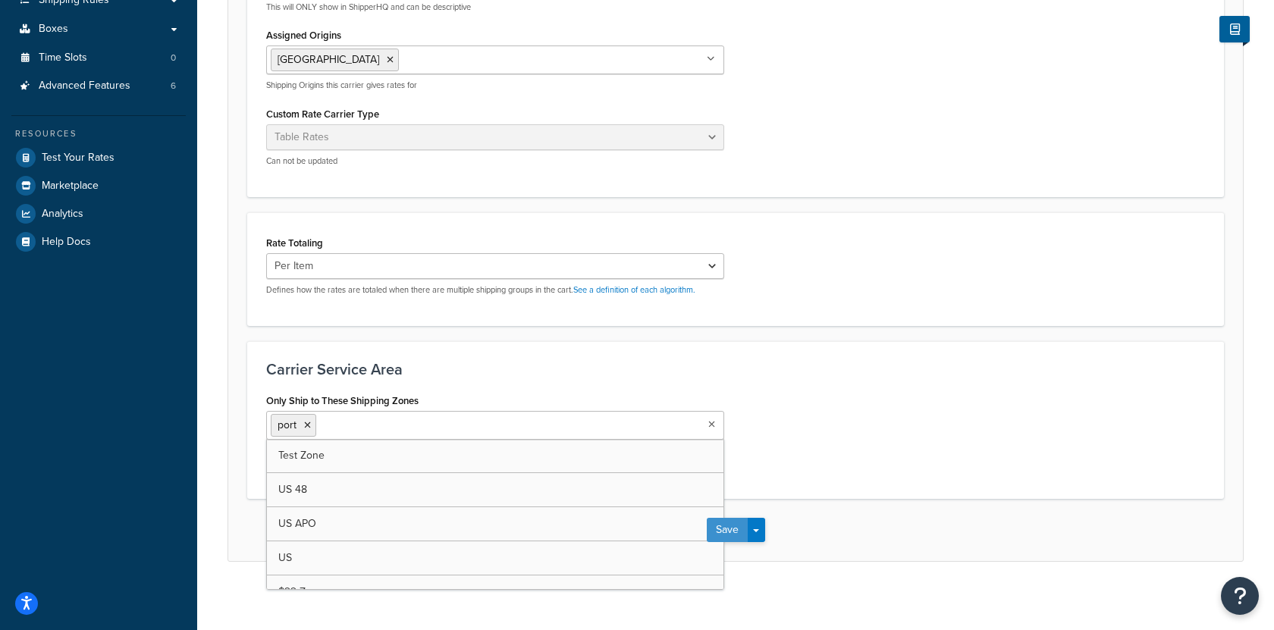
click at [736, 529] on button "Save" at bounding box center [727, 530] width 41 height 24
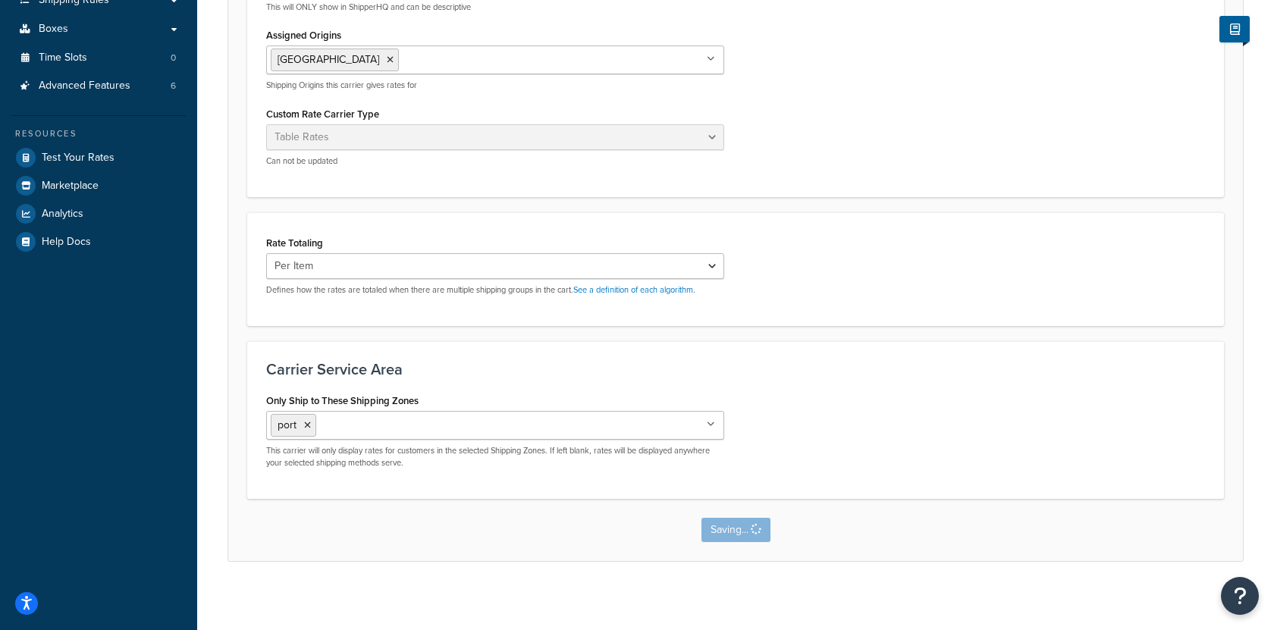
scroll to position [0, 0]
